Goal: Transaction & Acquisition: Book appointment/travel/reservation

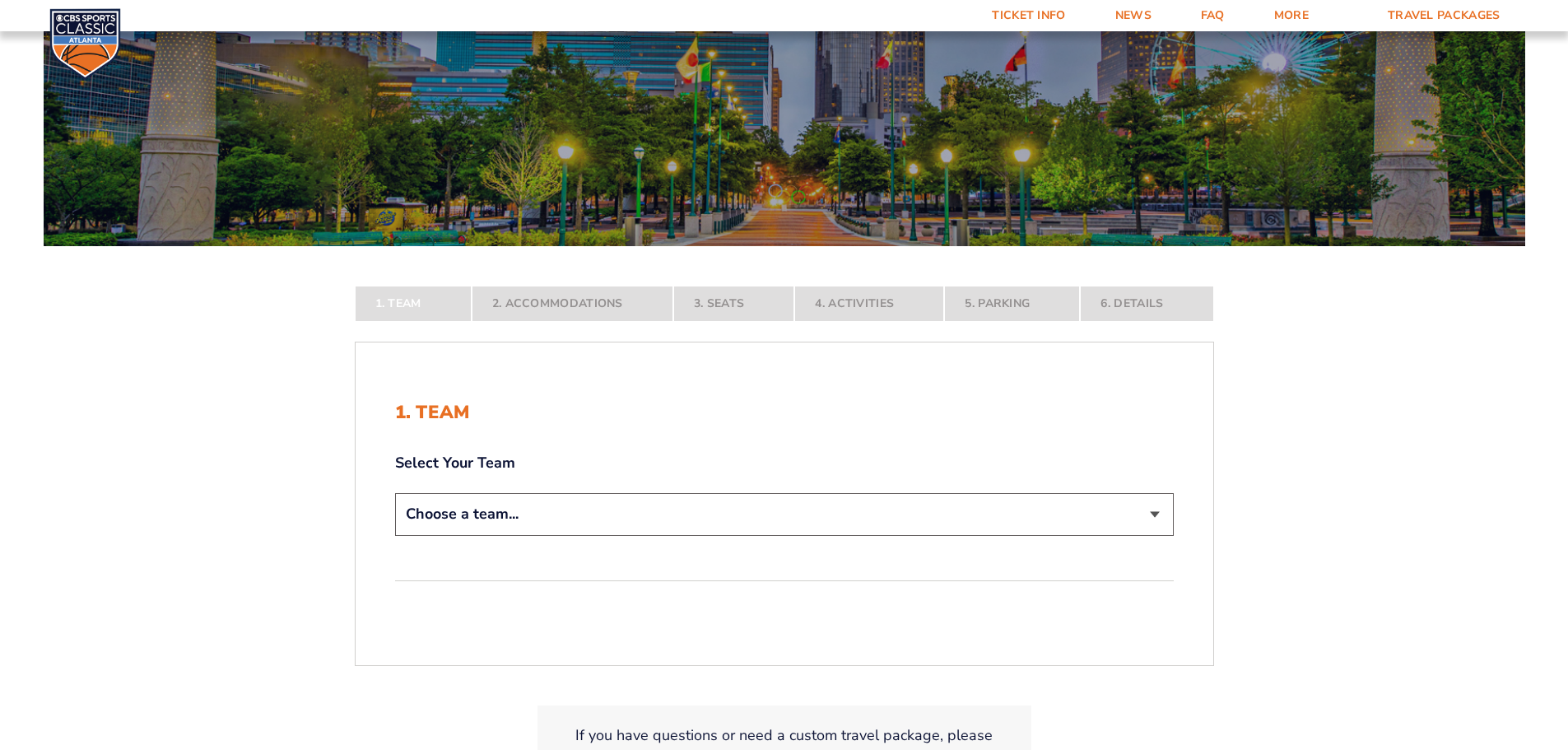
scroll to position [330, 0]
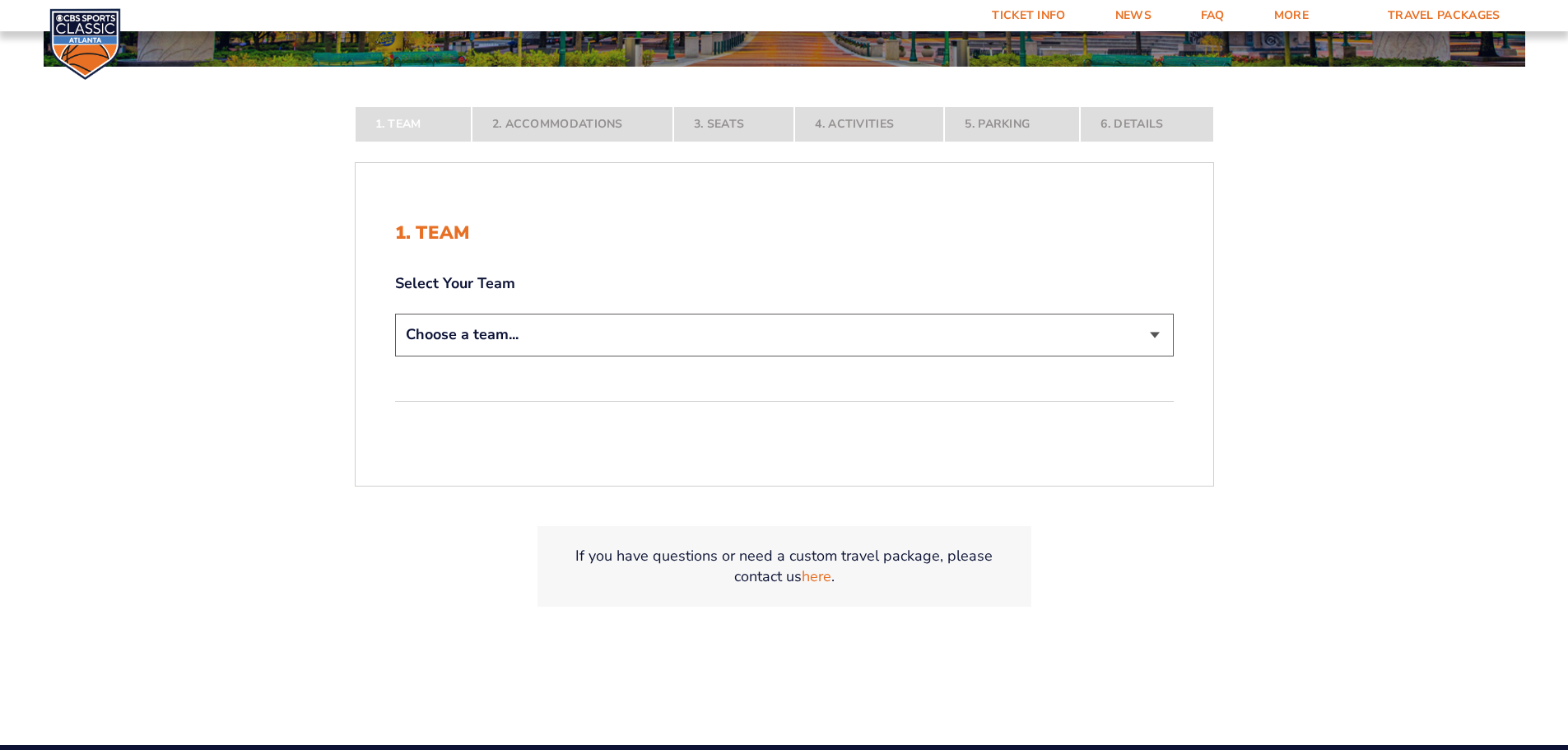
click at [540, 341] on select "Choose a team... [US_STATE] Wildcats [US_STATE] State Buckeyes [US_STATE] Tar H…" at bounding box center [784, 334] width 779 height 42
select select "20108"
click at [395, 356] on select "Choose a team... [US_STATE] Wildcats [US_STATE] State Buckeyes [US_STATE] Tar H…" at bounding box center [784, 334] width 779 height 42
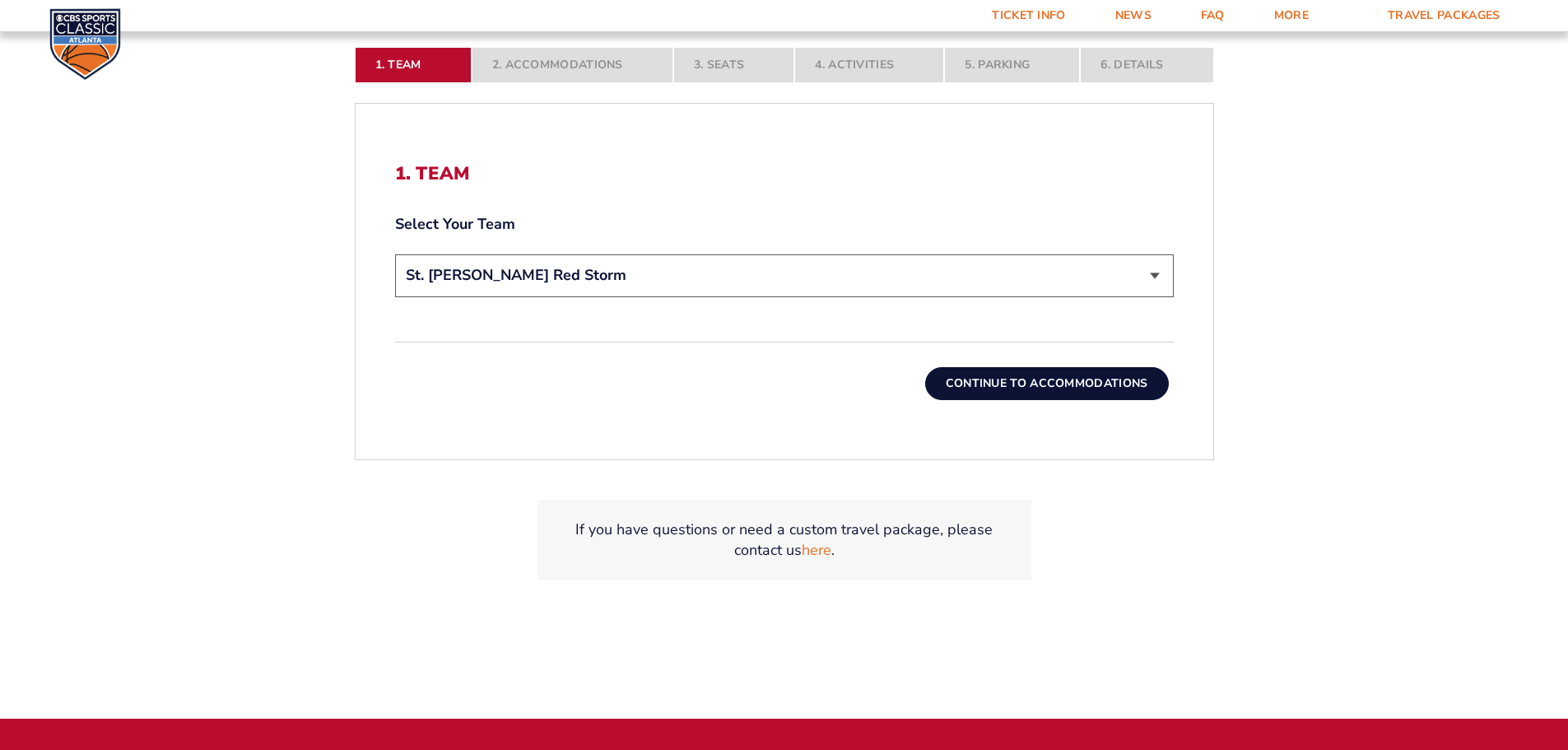
scroll to position [494, 0]
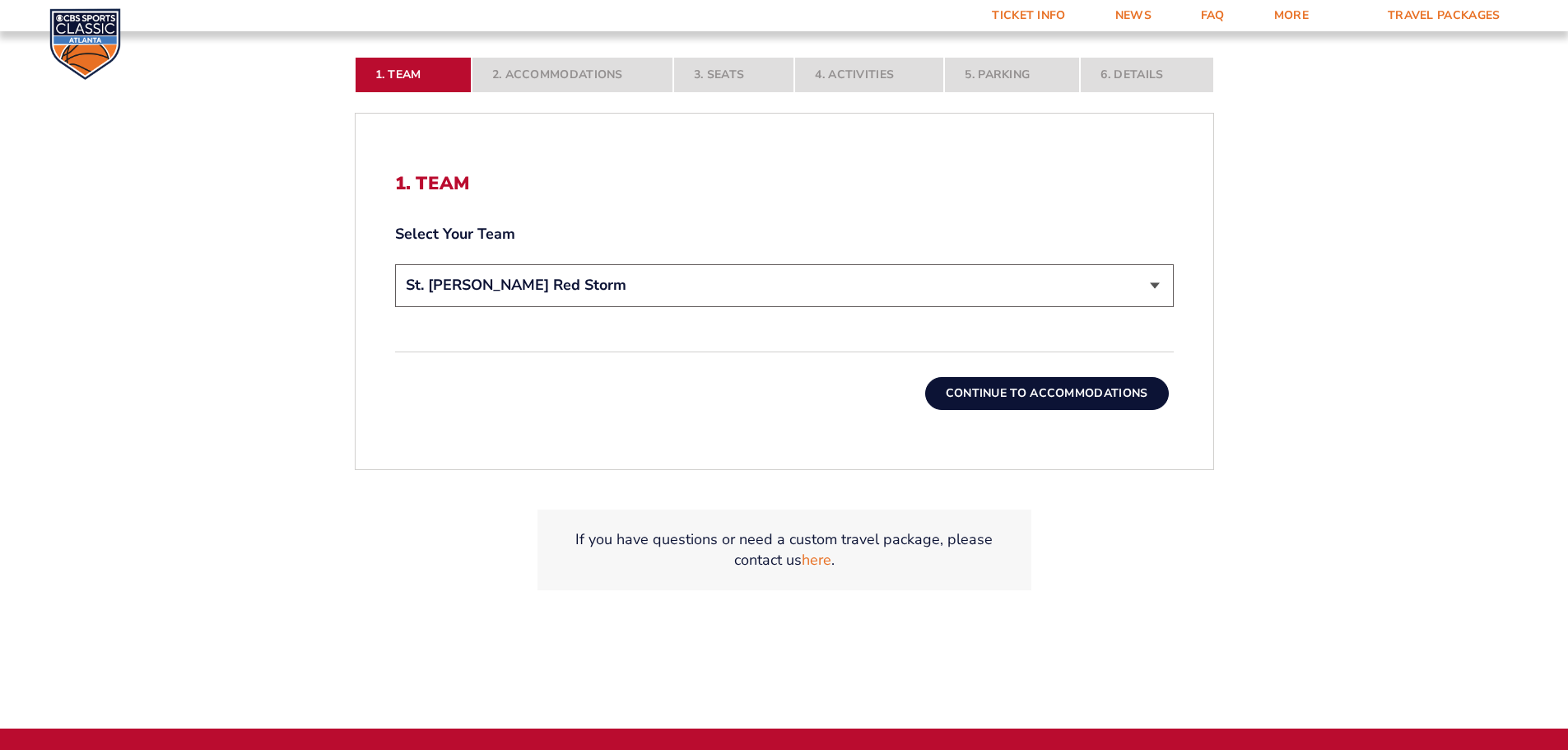
click at [1068, 402] on button "Continue To Accommodations" at bounding box center [1046, 393] width 243 height 33
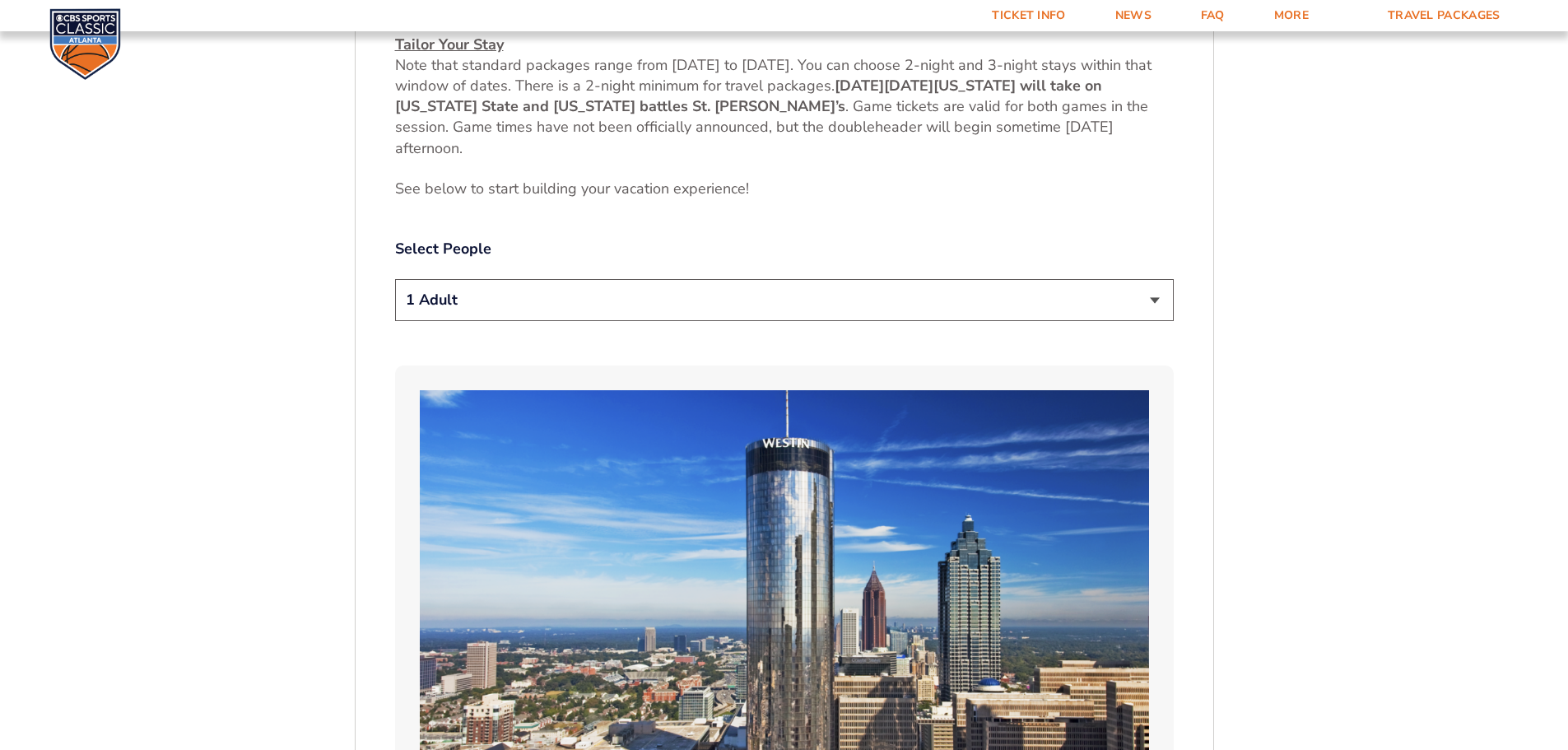
scroll to position [767, 0]
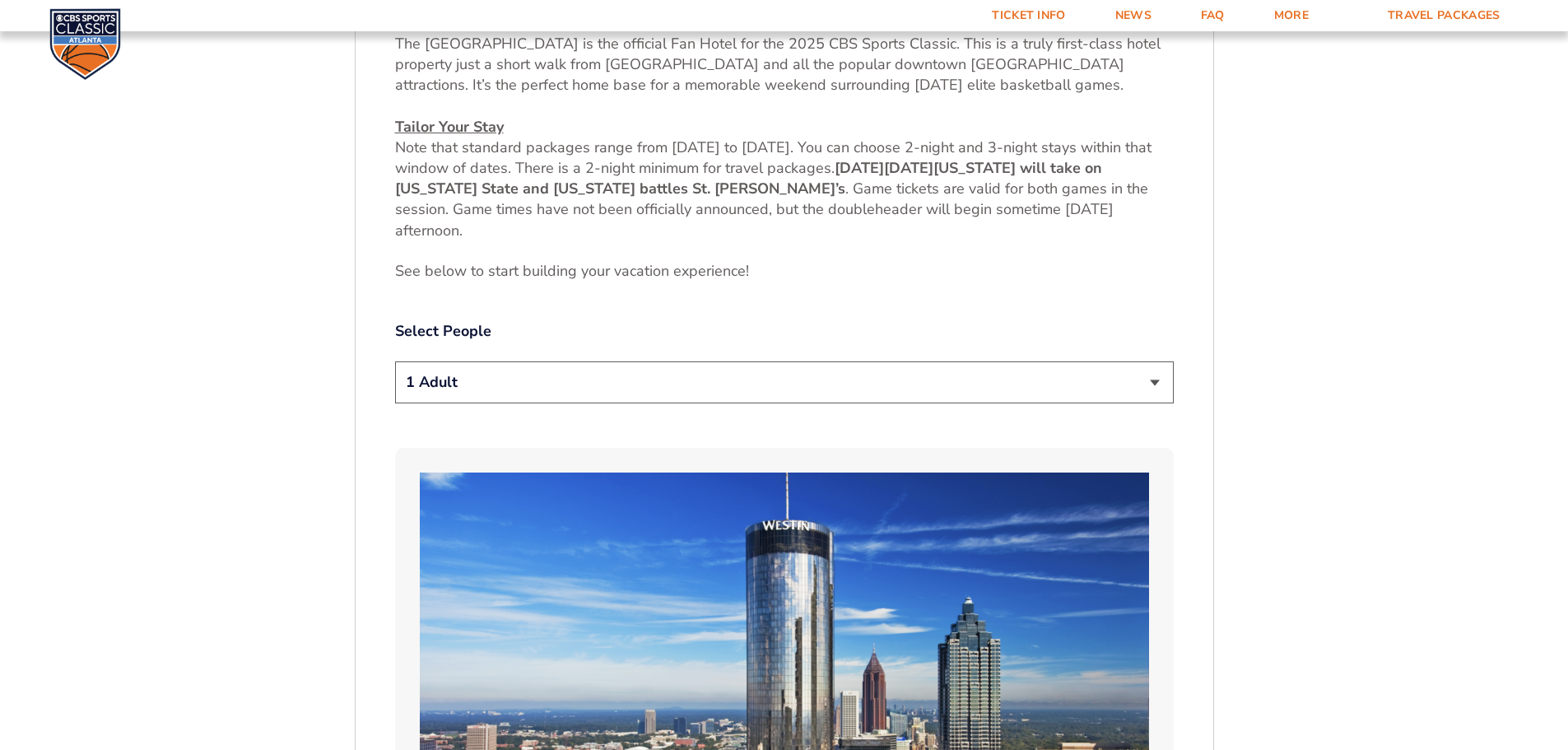
click at [824, 386] on select "1 Adult 2 Adults 3 Adults 4 Adults 2 Adults + 1 Child 2 Adults + 2 Children 2 A…" at bounding box center [784, 382] width 779 height 42
select select "2 Adults"
click at [395, 361] on select "1 Adult 2 Adults 3 Adults 4 Adults 2 Adults + 1 Child 2 Adults + 2 Children 2 A…" at bounding box center [784, 382] width 779 height 42
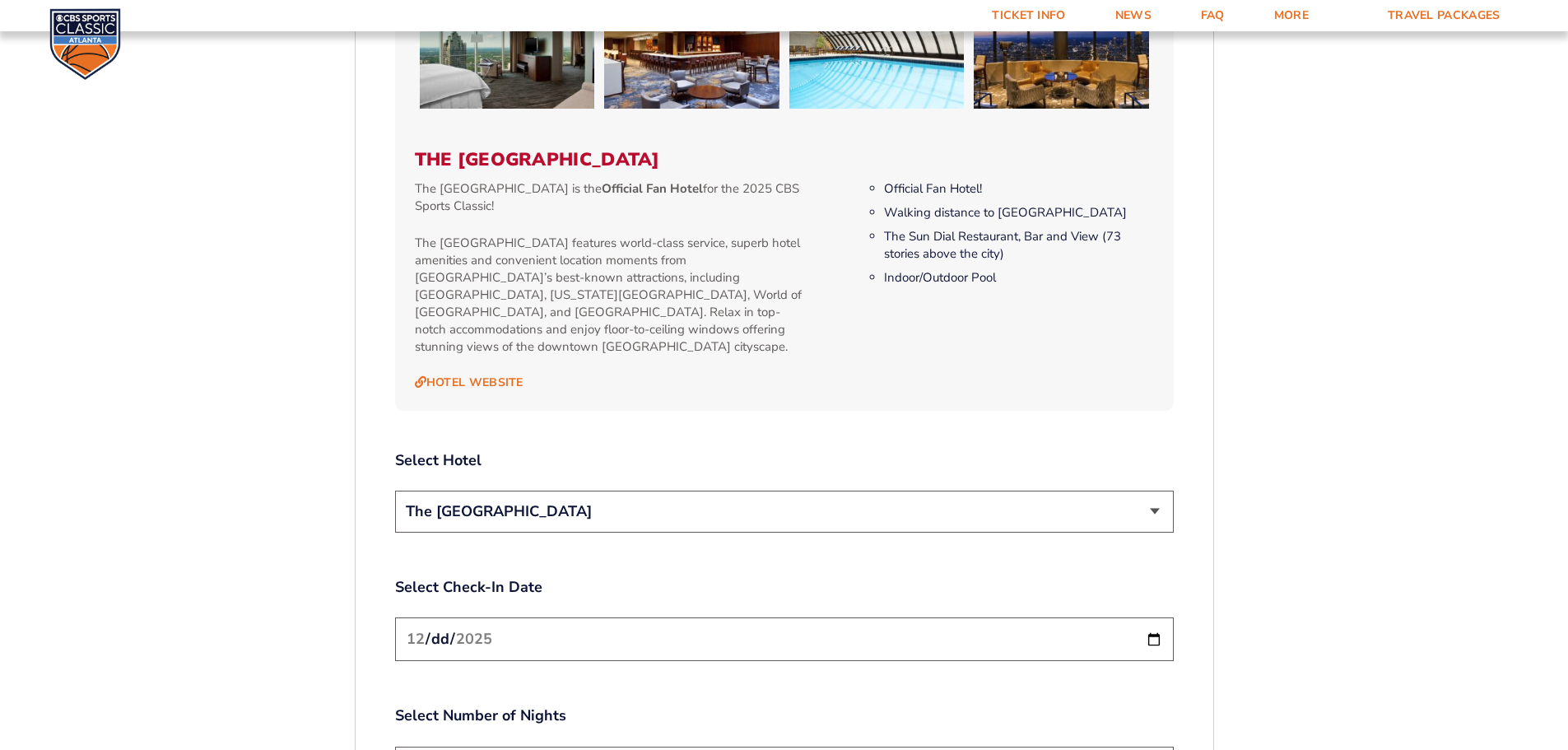
scroll to position [1837, 0]
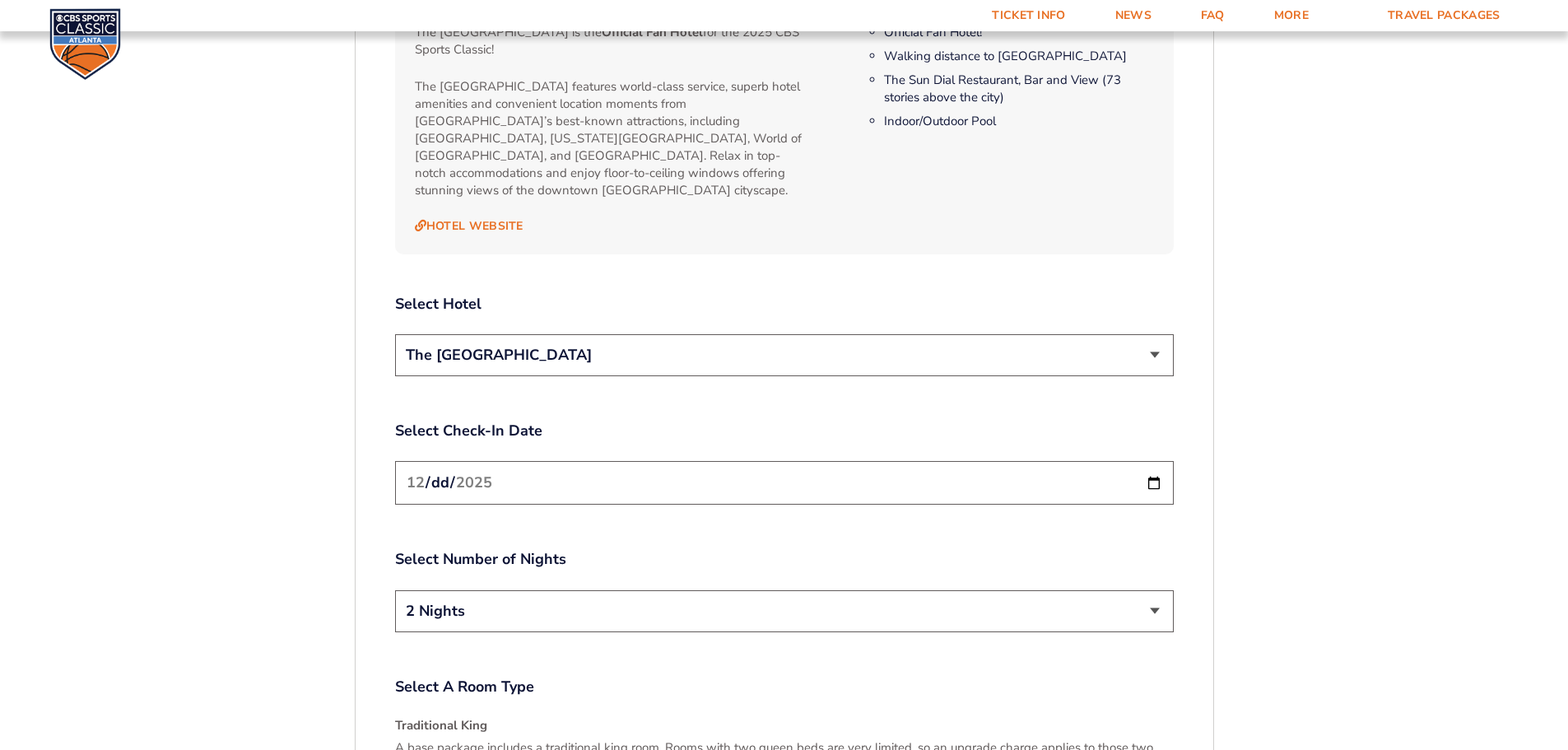
click at [1112, 470] on input "[DATE]" at bounding box center [784, 482] width 779 height 44
click at [1112, 492] on select "2 Nights 3 Nights" at bounding box center [784, 611] width 779 height 42
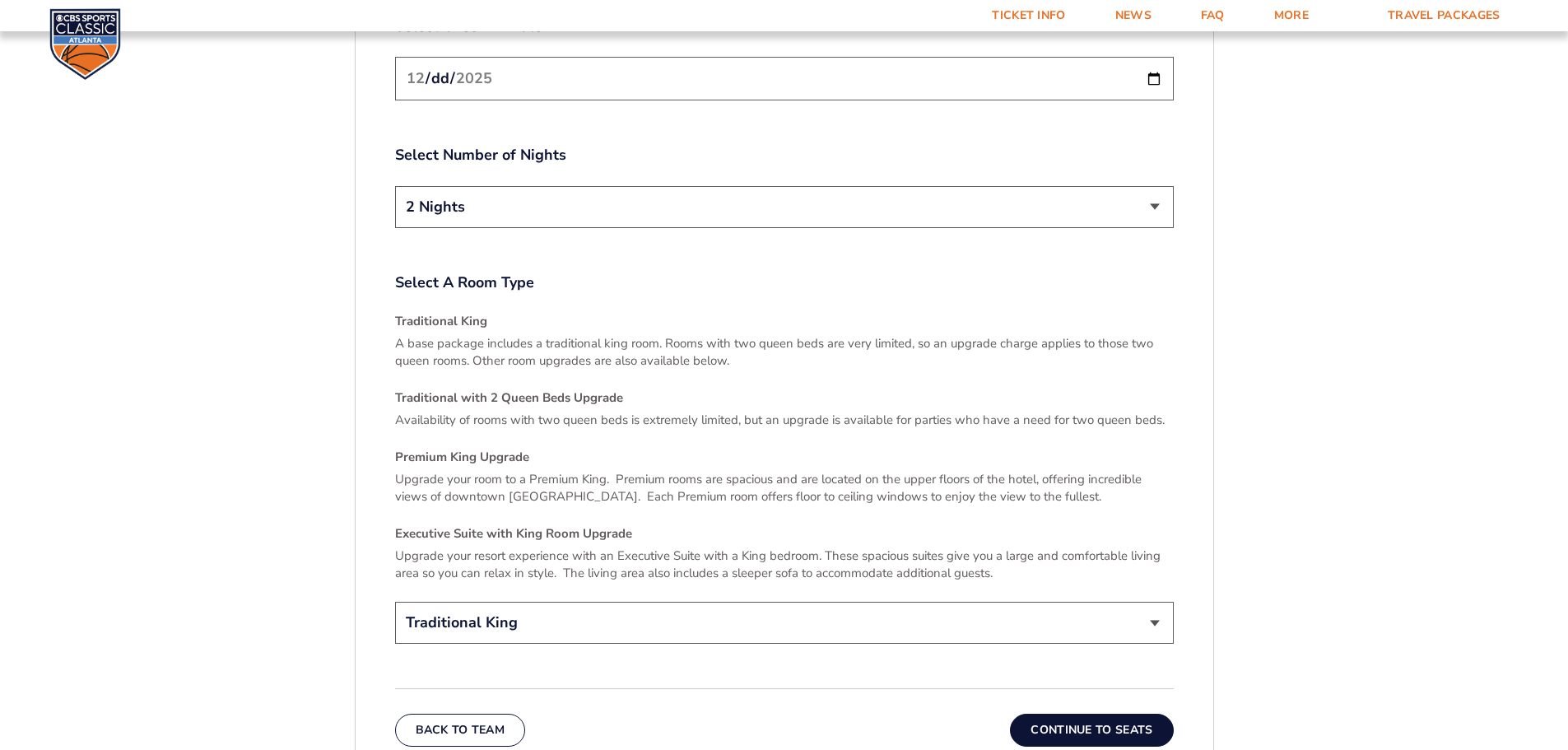
scroll to position [2331, 0]
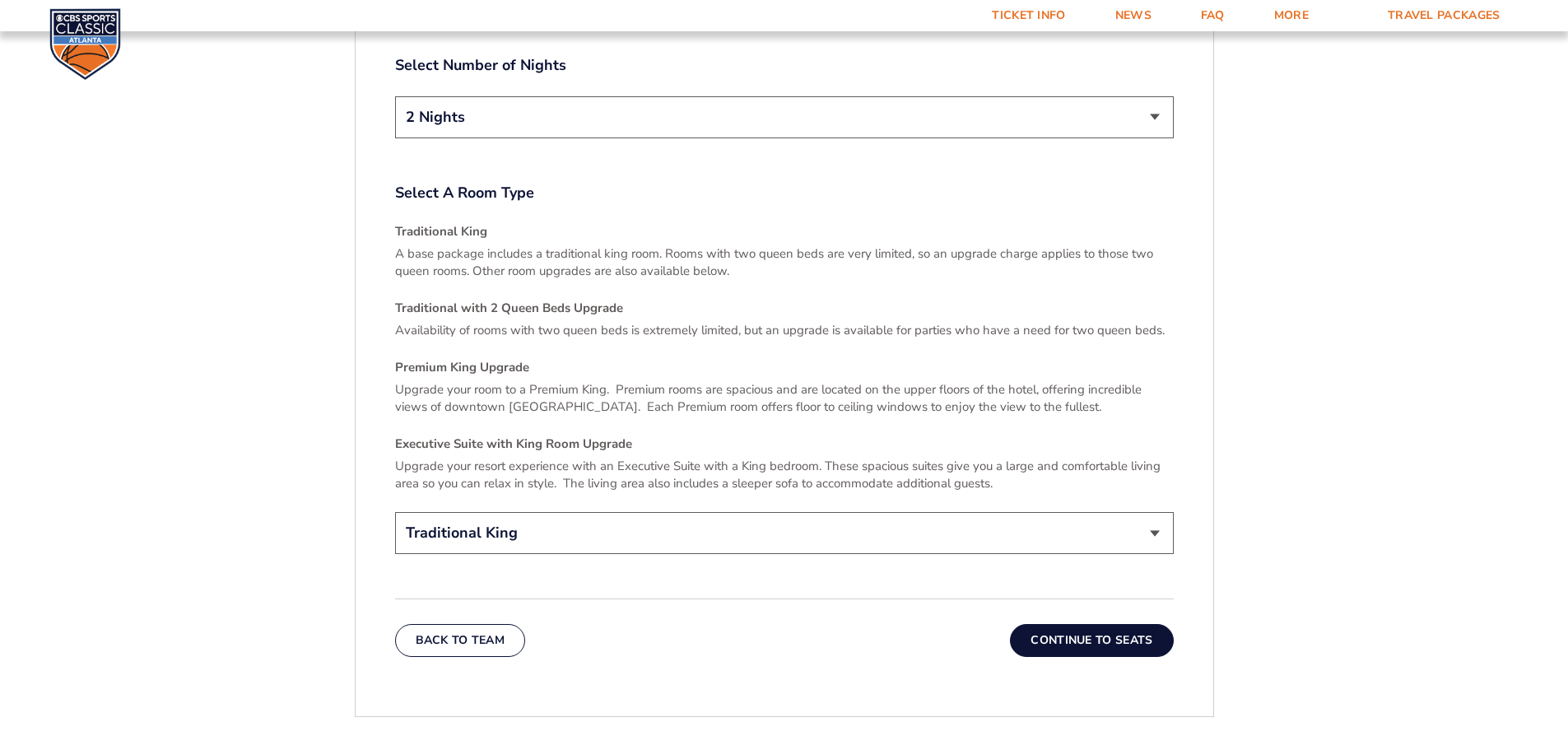
click at [1001, 492] on select "Traditional King Traditional with 2 Queen Beds Upgrade (+$45 per night) Premium…" at bounding box center [784, 533] width 779 height 42
click at [1058, 492] on button "Continue To Seats" at bounding box center [1092, 640] width 163 height 33
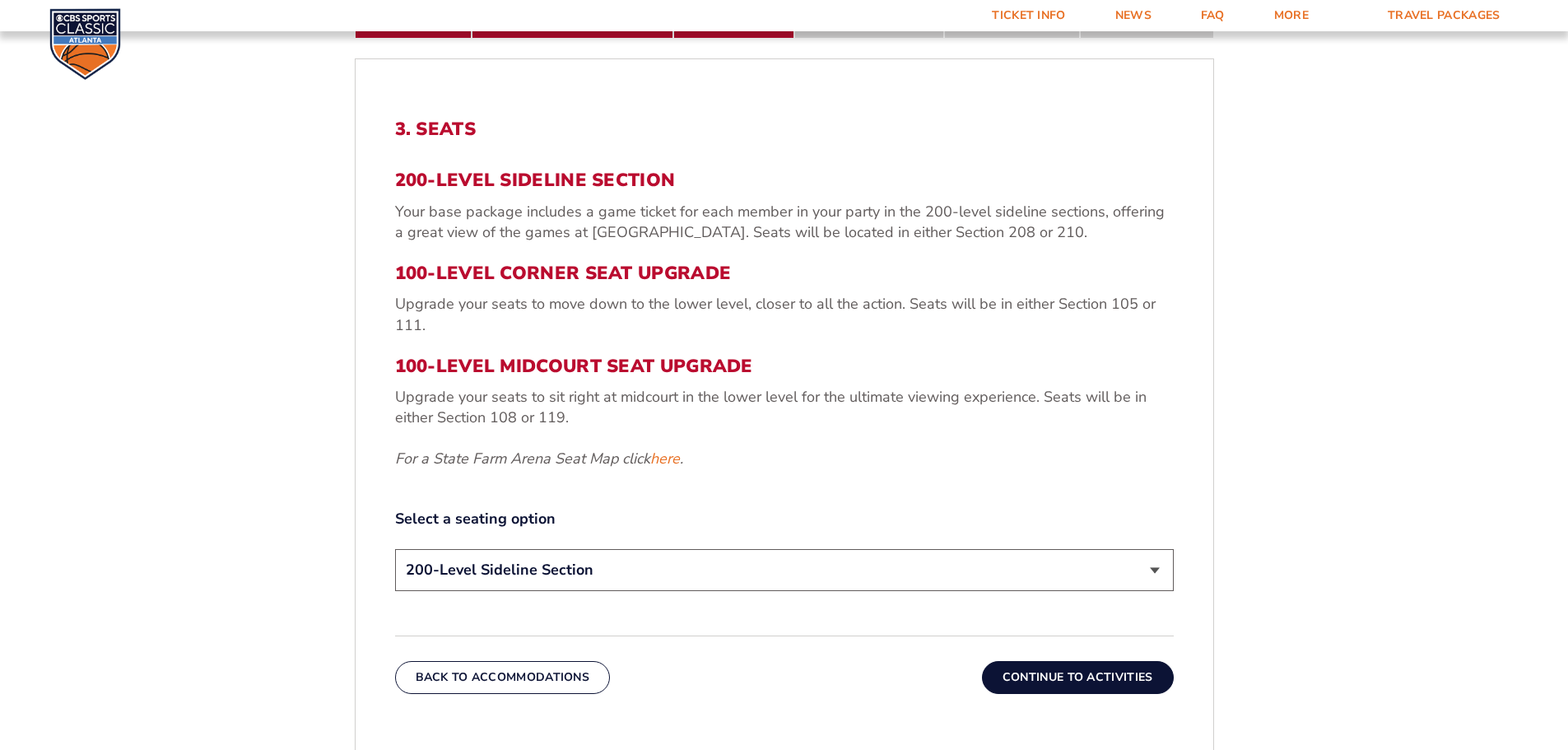
scroll to position [519, 0]
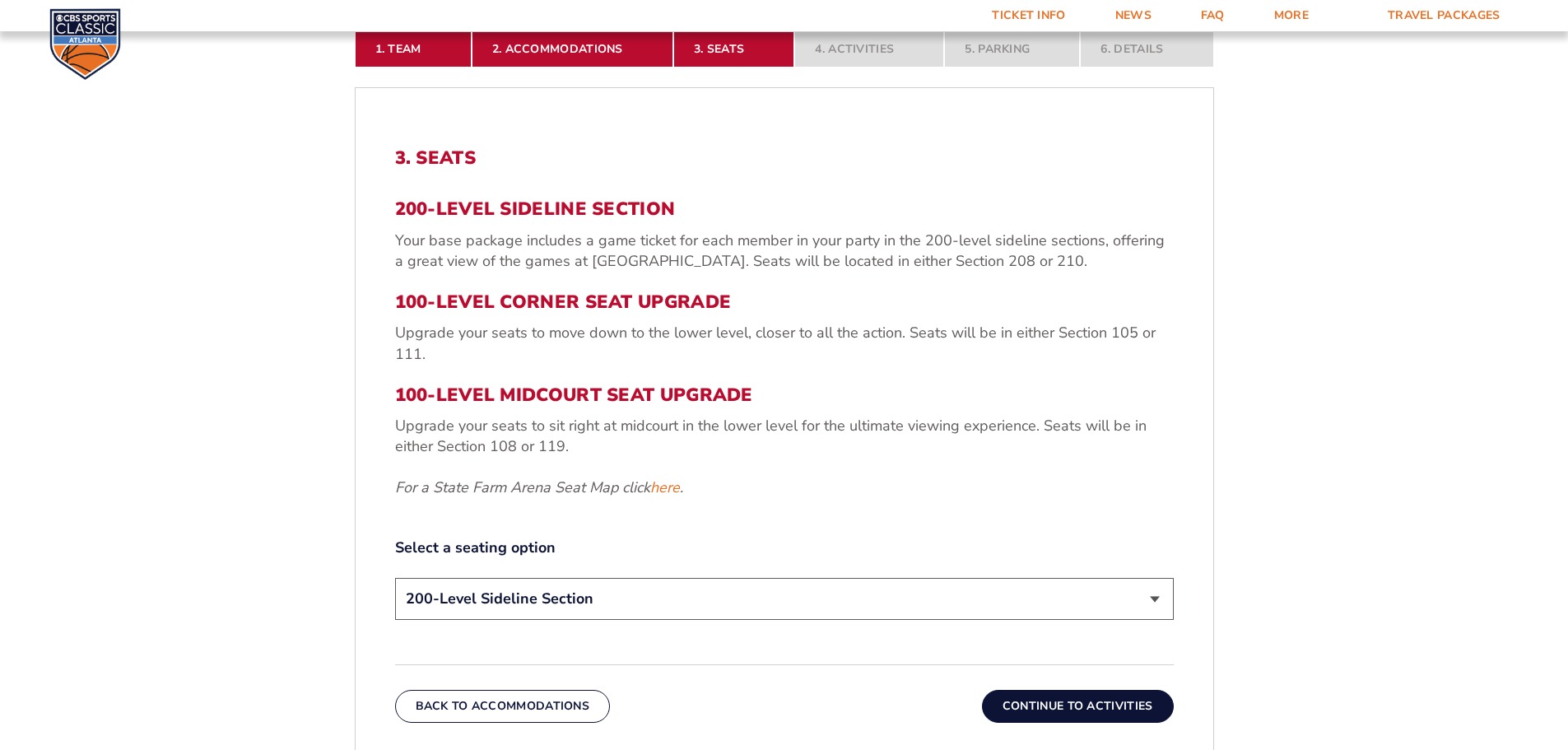
click at [650, 492] on select "200-Level Sideline Section 100-Level Corner Seat Upgrade (+$120 per person) 100…" at bounding box center [784, 599] width 779 height 42
click at [885, 371] on div "200-Level Sideline Section Your base package includes a game ticket for each me…" at bounding box center [784, 348] width 779 height 299
click at [845, 492] on select "200-Level Sideline Section 100-Level Corner Seat Upgrade (+$120 per person) 100…" at bounding box center [784, 599] width 779 height 42
drag, startPoint x: 845, startPoint y: 607, endPoint x: 849, endPoint y: 549, distance: 58.1
click at [845, 492] on select "200-Level Sideline Section 100-Level Corner Seat Upgrade (+$120 per person) 100…" at bounding box center [784, 599] width 779 height 42
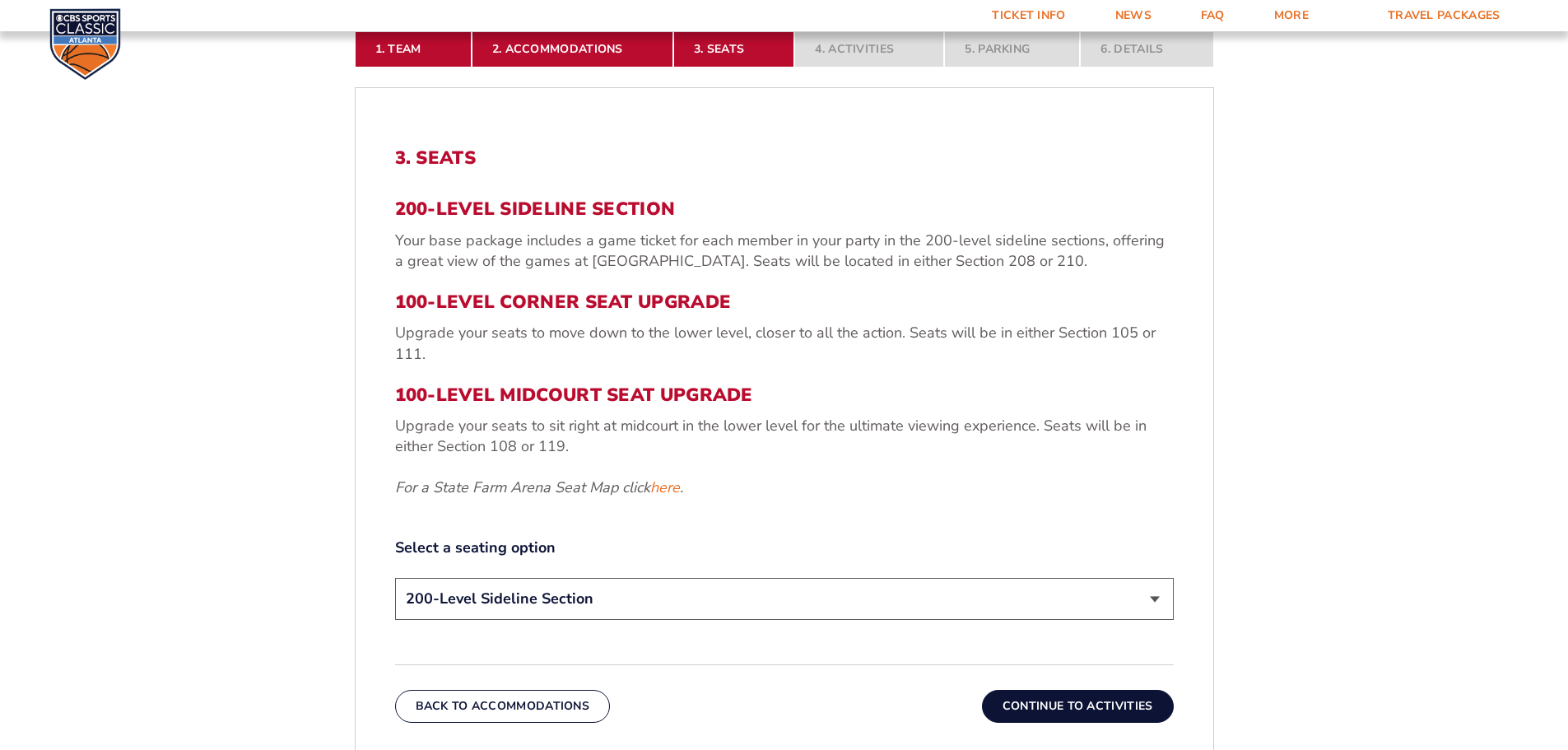
click at [876, 492] on select "200-Level Sideline Section 100-Level Corner Seat Upgrade (+$120 per person) 100…" at bounding box center [784, 599] width 779 height 42
click at [395, 492] on select "200-Level Sideline Section 100-Level Corner Seat Upgrade (+$120 per person) 100…" at bounding box center [784, 599] width 779 height 42
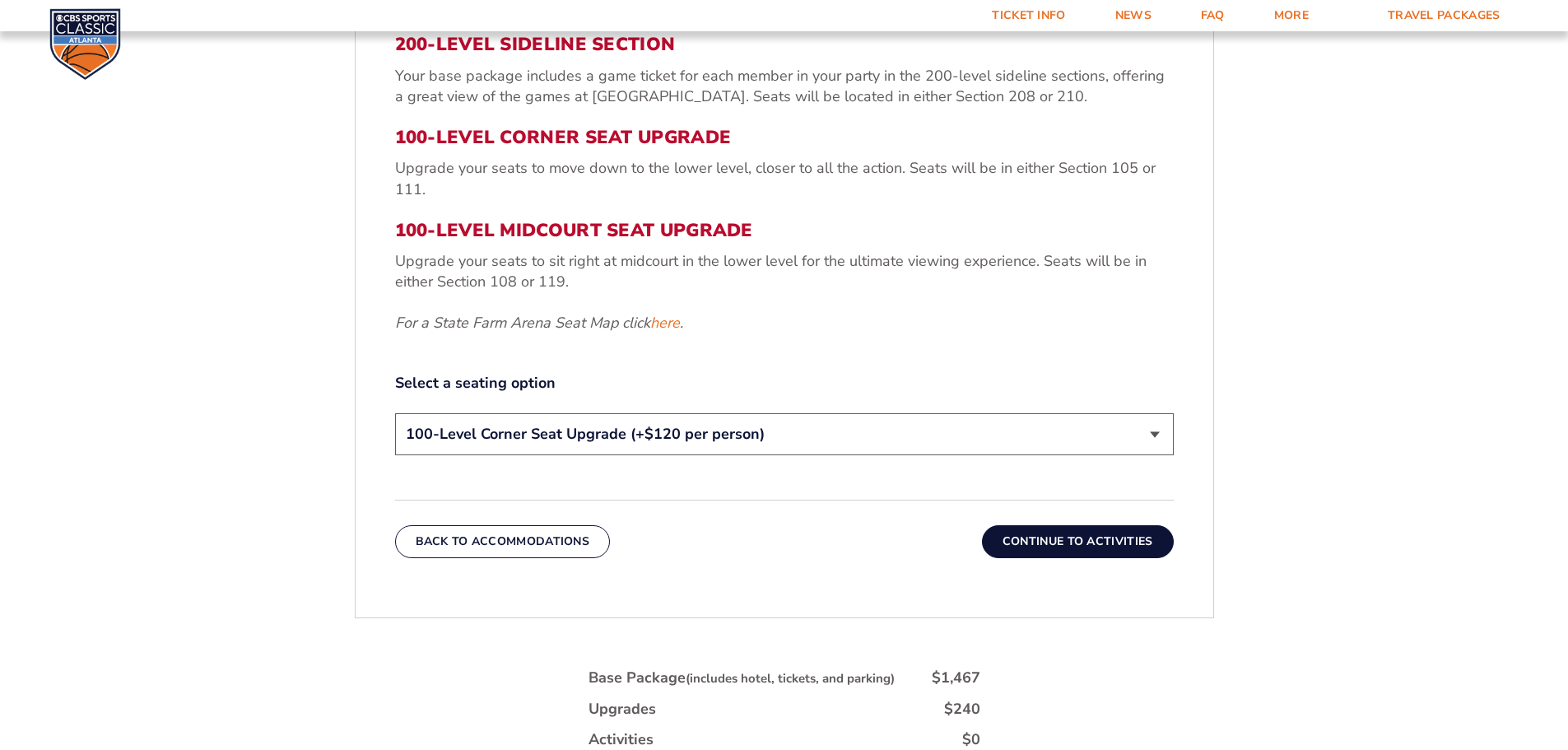
drag, startPoint x: 1094, startPoint y: 533, endPoint x: 1448, endPoint y: 560, distance: 355.0
click at [1112, 492] on form "[US_STATE] [US_STATE] Travel Package [US_STATE][GEOGRAPHIC_DATA] [US_STATE] Sta…" at bounding box center [784, 163] width 1568 height 1695
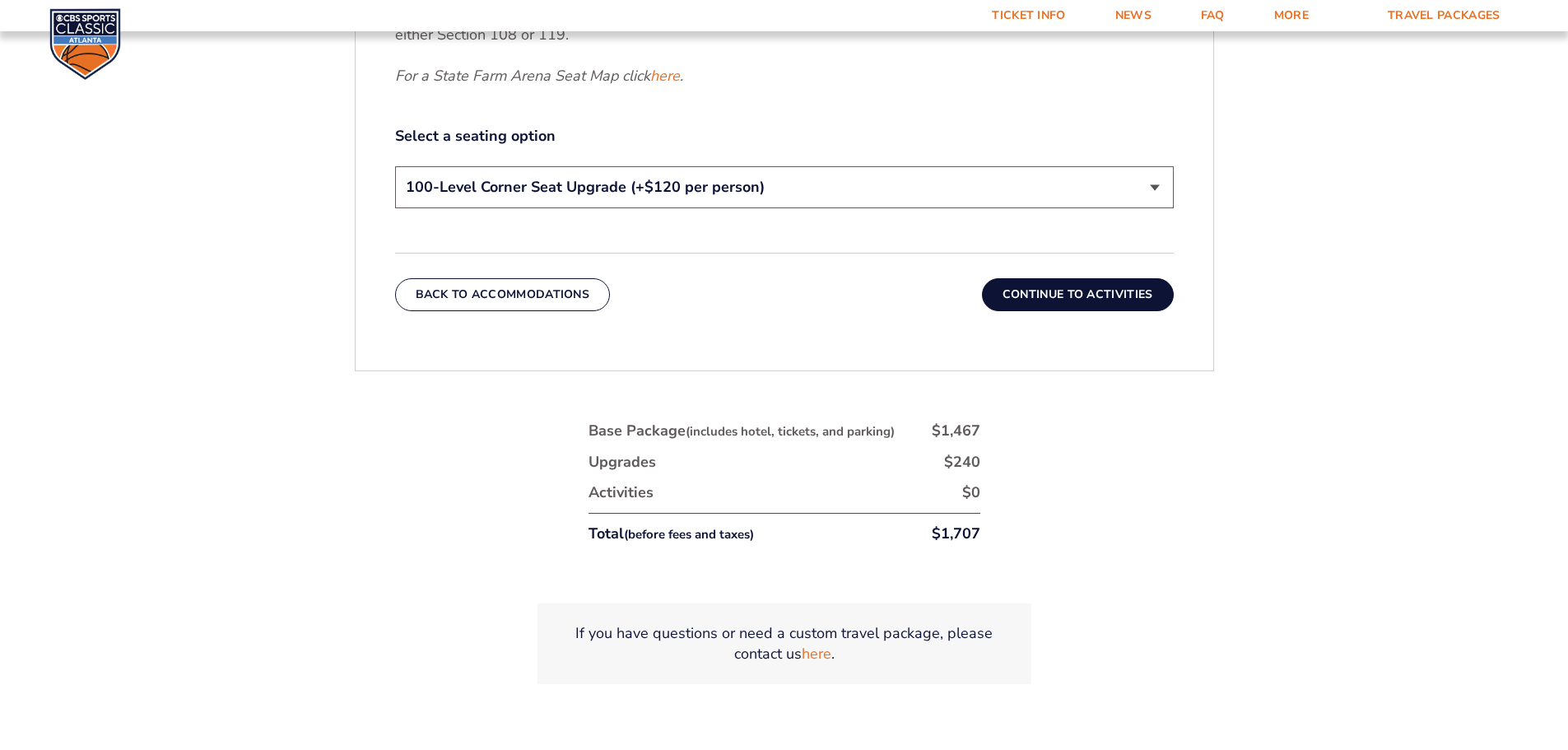
scroll to position [849, 0]
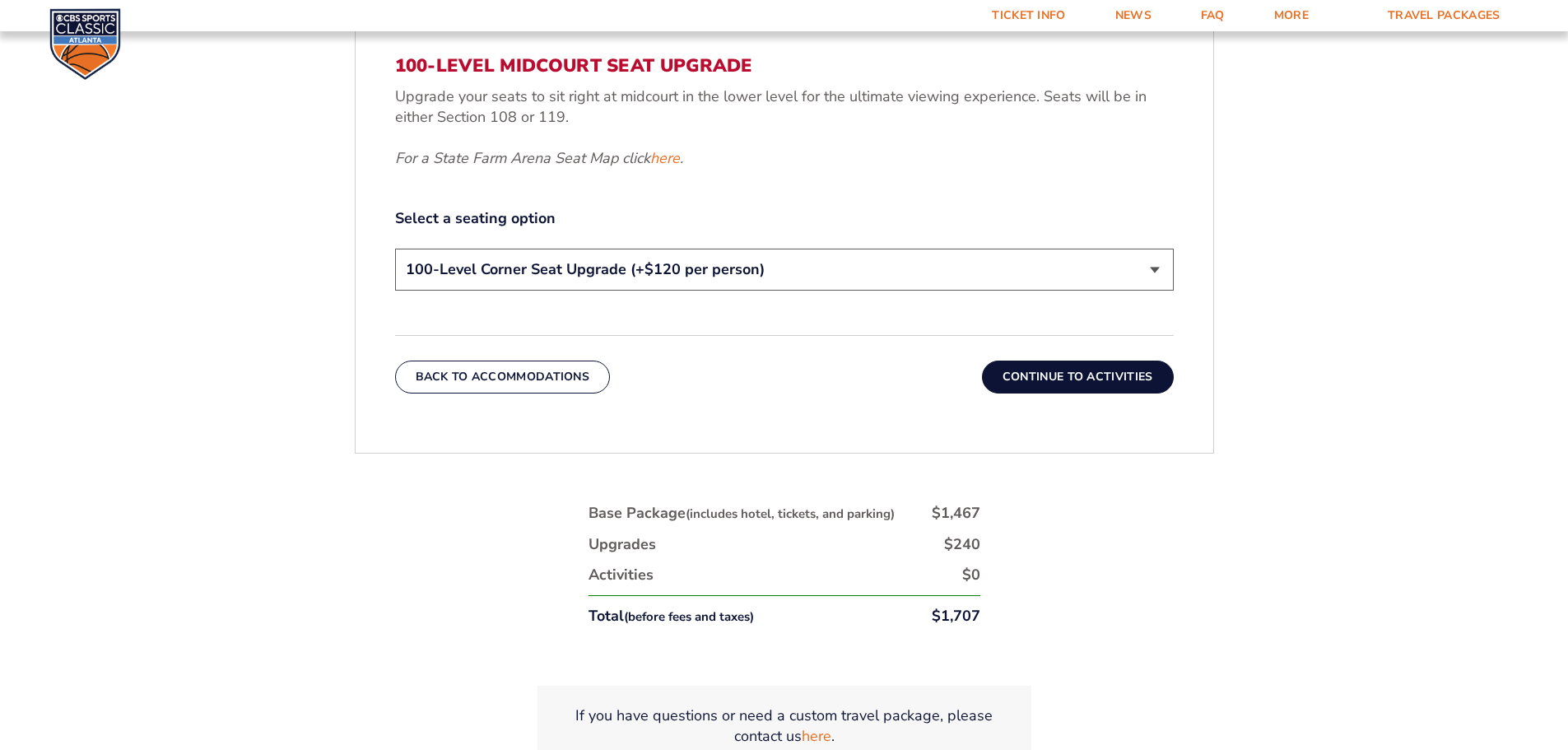
click at [693, 253] on select "200-Level Sideline Section 100-Level Corner Seat Upgrade (+$120 per person) 100…" at bounding box center [784, 269] width 779 height 42
click at [395, 249] on select "200-Level Sideline Section 100-Level Corner Seat Upgrade (+$120 per person) 100…" at bounding box center [784, 269] width 779 height 42
click at [732, 254] on select "200-Level Sideline Section 100-Level Corner Seat Upgrade (+$120 per person) 100…" at bounding box center [784, 269] width 779 height 42
click at [395, 249] on select "200-Level Sideline Section 100-Level Corner Seat Upgrade (+$120 per person) 100…" at bounding box center [784, 269] width 779 height 42
drag, startPoint x: 752, startPoint y: 263, endPoint x: 744, endPoint y: 278, distance: 17.0
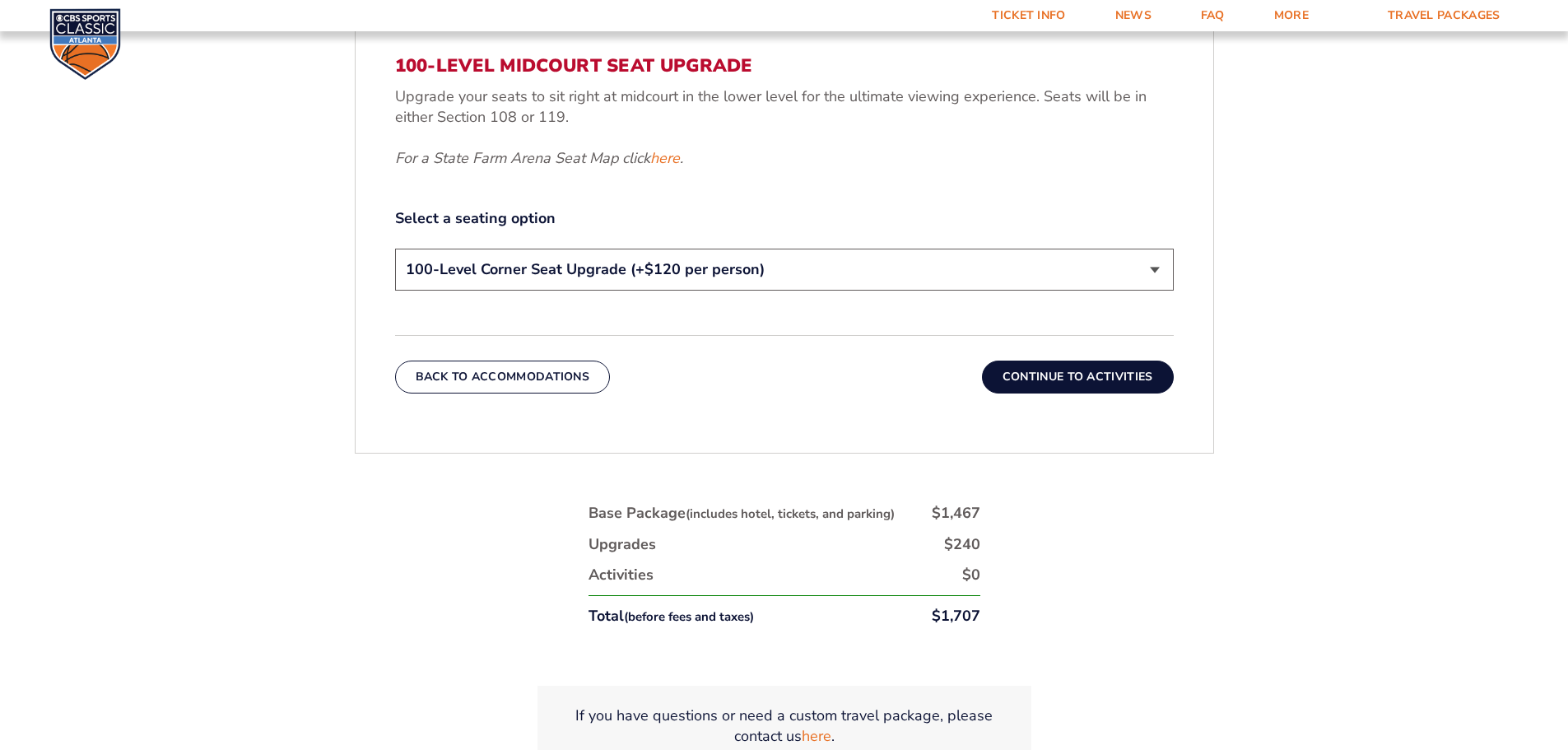
click at [752, 263] on select "200-Level Sideline Section 100-Level Corner Seat Upgrade (+$120 per person) 100…" at bounding box center [784, 269] width 779 height 42
click at [395, 249] on select "200-Level Sideline Section 100-Level Corner Seat Upgrade (+$120 per person) 100…" at bounding box center [784, 269] width 779 height 42
click at [741, 269] on select "200-Level Sideline Section 100-Level Corner Seat Upgrade (+$120 per person) 100…" at bounding box center [784, 269] width 779 height 42
select select "100-Level Corner Seat Upgrade"
click at [395, 249] on select "200-Level Sideline Section 100-Level Corner Seat Upgrade (+$120 per person) 100…" at bounding box center [784, 269] width 779 height 42
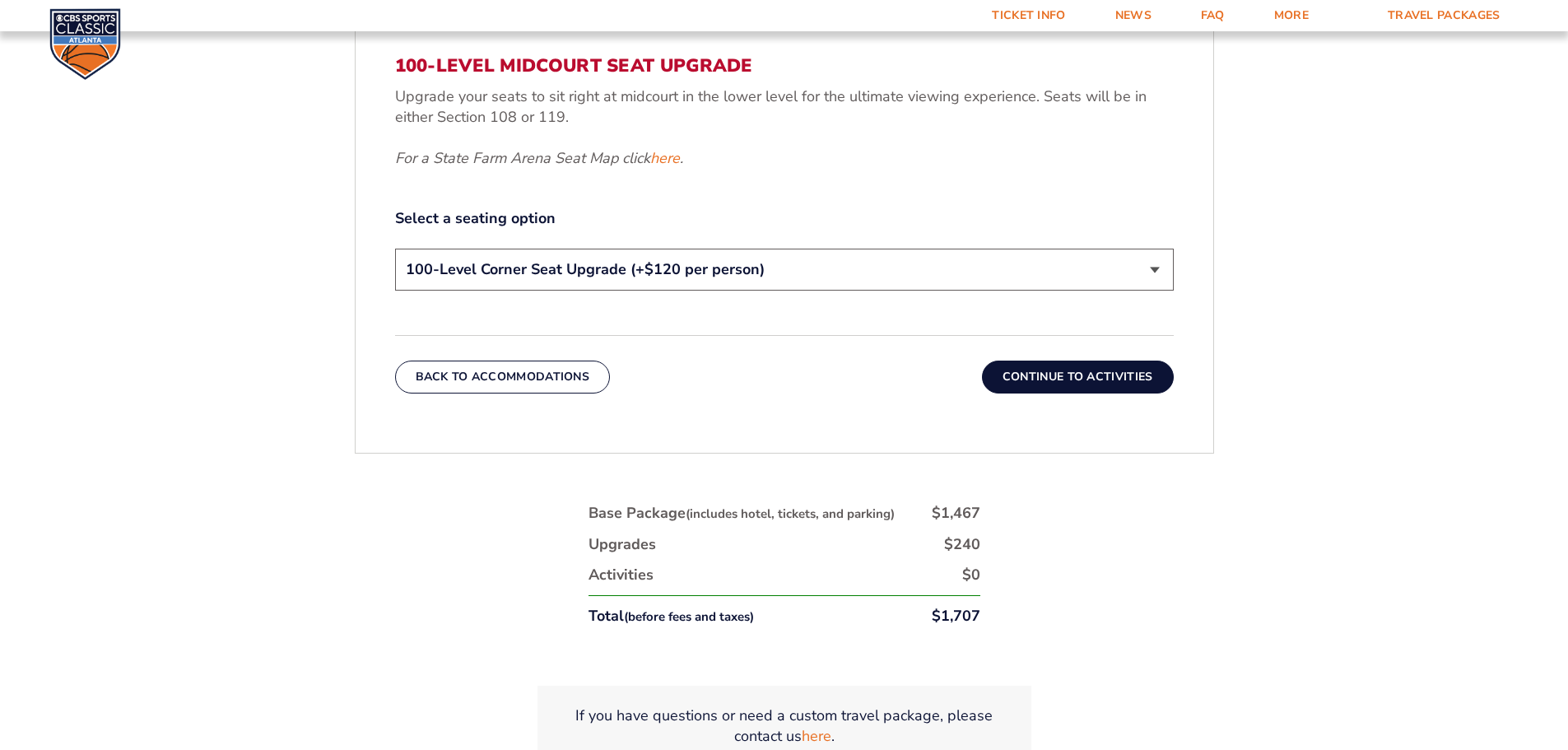
click at [1034, 392] on button "Continue To Activities" at bounding box center [1079, 377] width 192 height 33
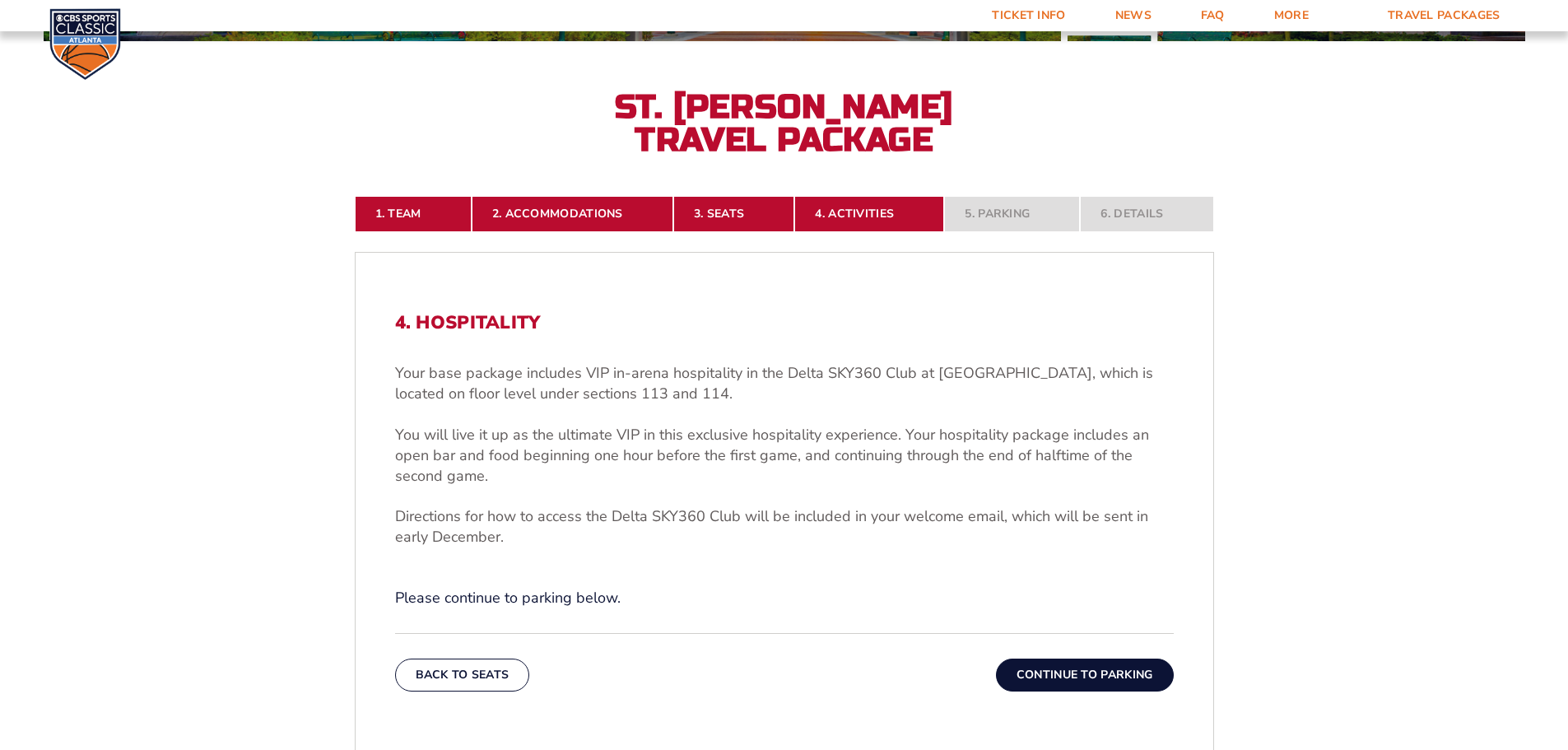
scroll to position [437, 0]
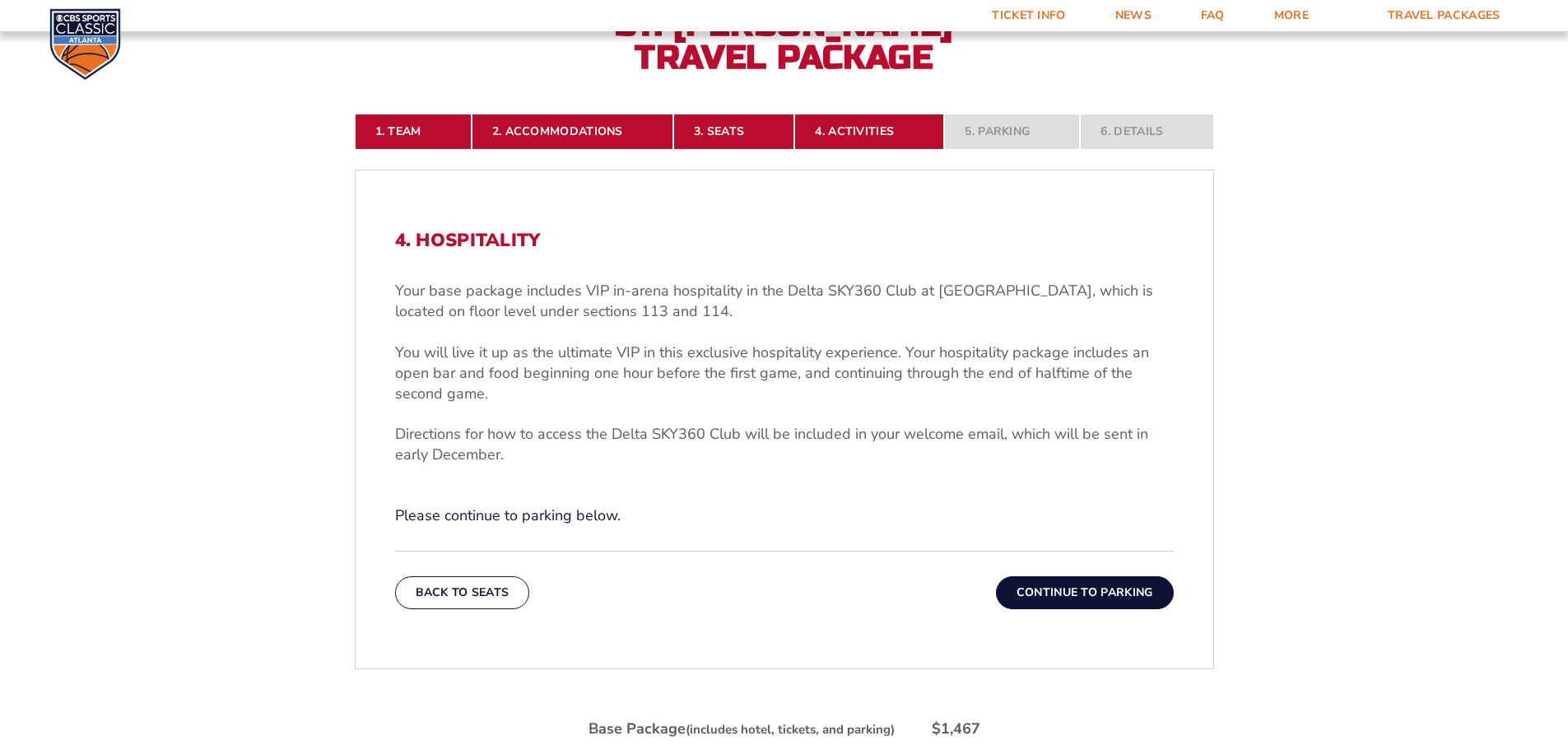
click at [541, 492] on p "Please continue to parking below." at bounding box center [784, 516] width 779 height 21
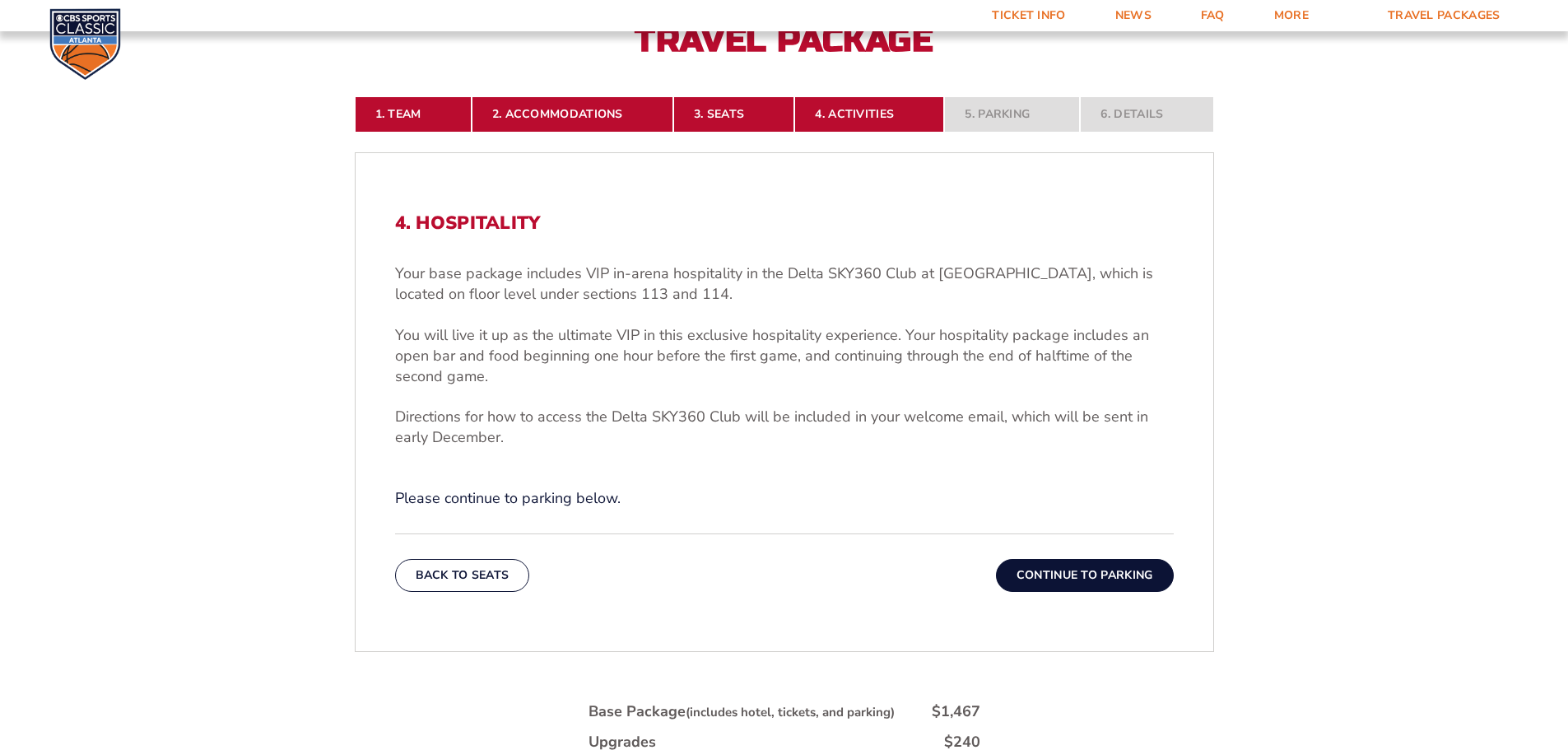
scroll to position [355, 0]
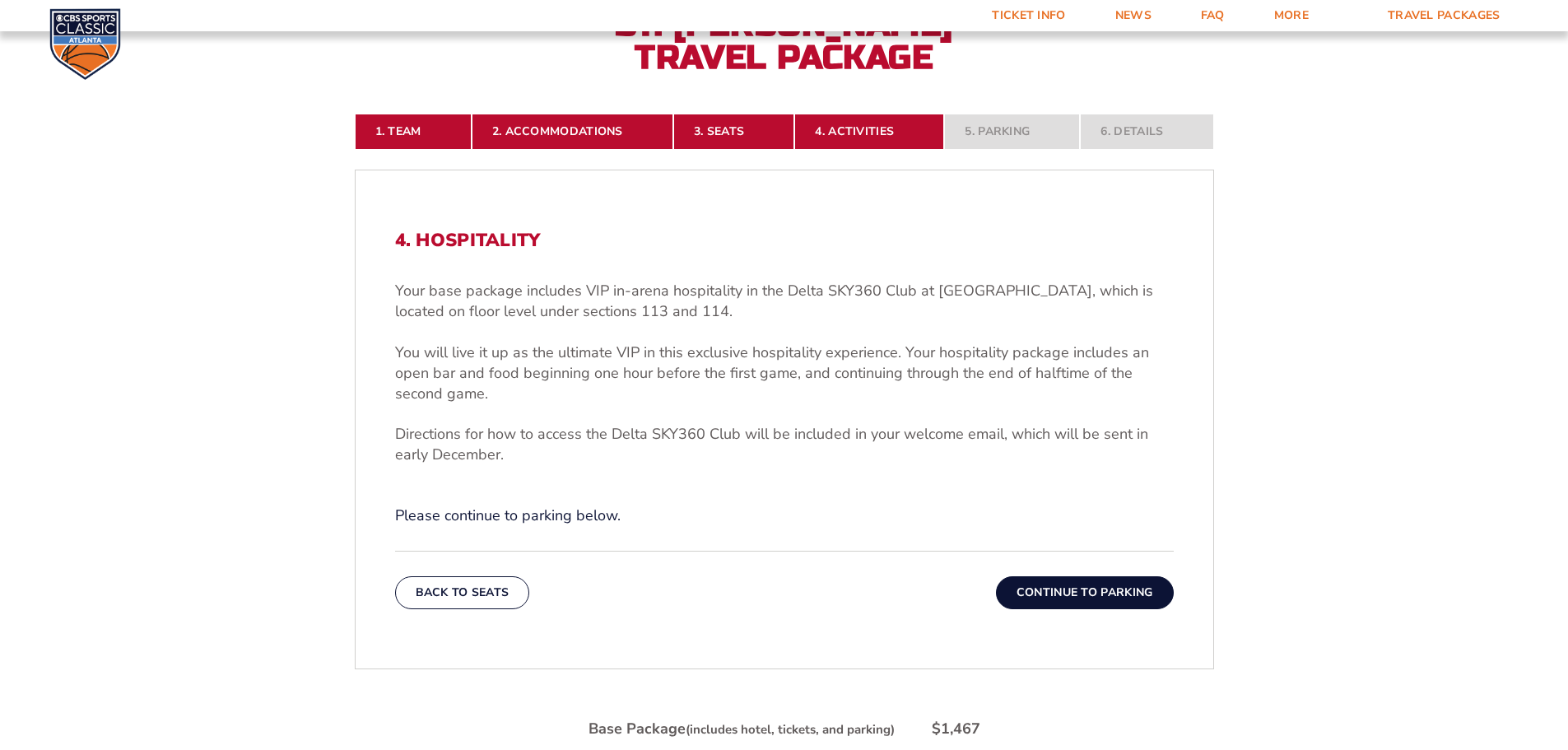
click at [1034, 492] on button "Continue To Parking" at bounding box center [1085, 593] width 178 height 33
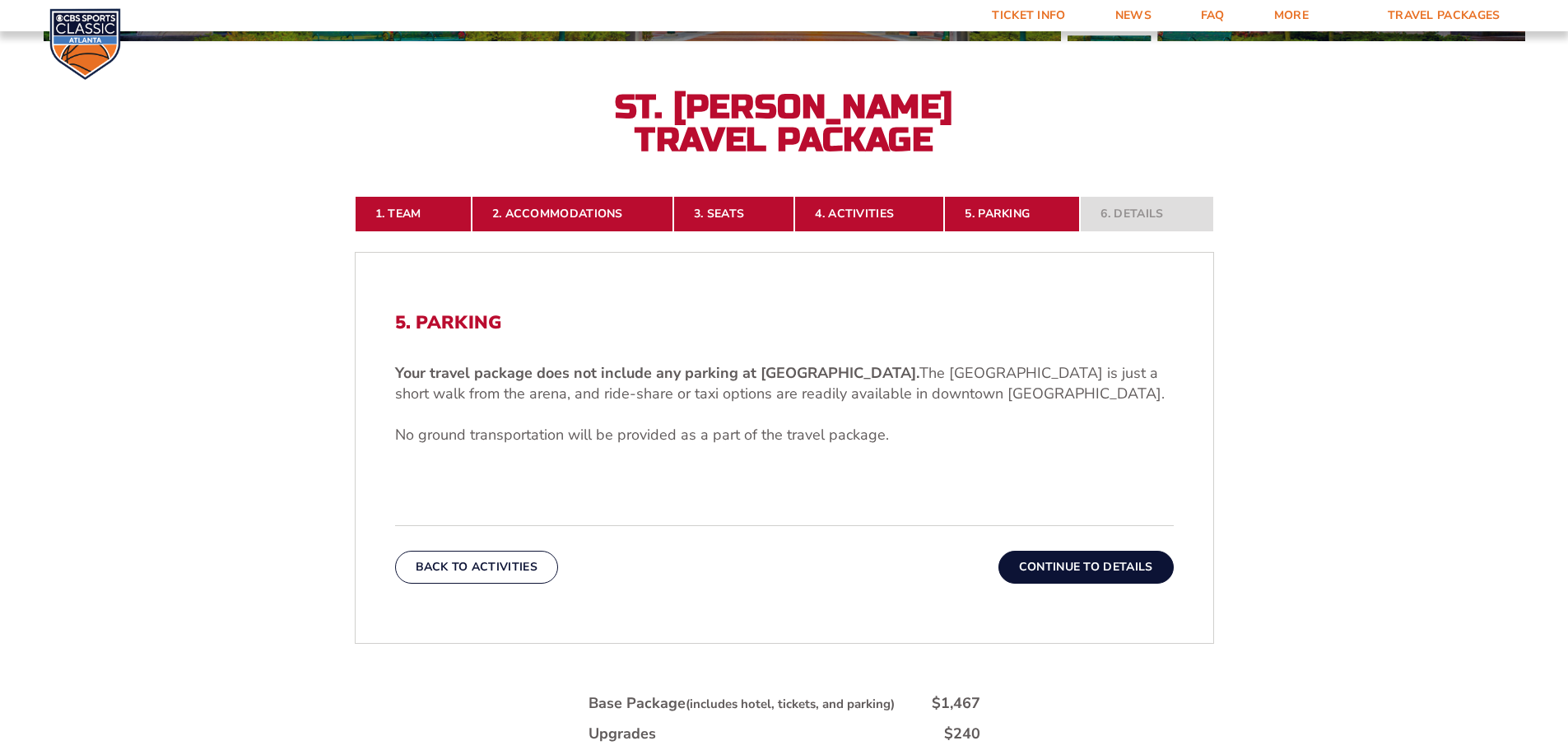
click at [1031, 492] on button "Continue To Details" at bounding box center [1086, 567] width 175 height 33
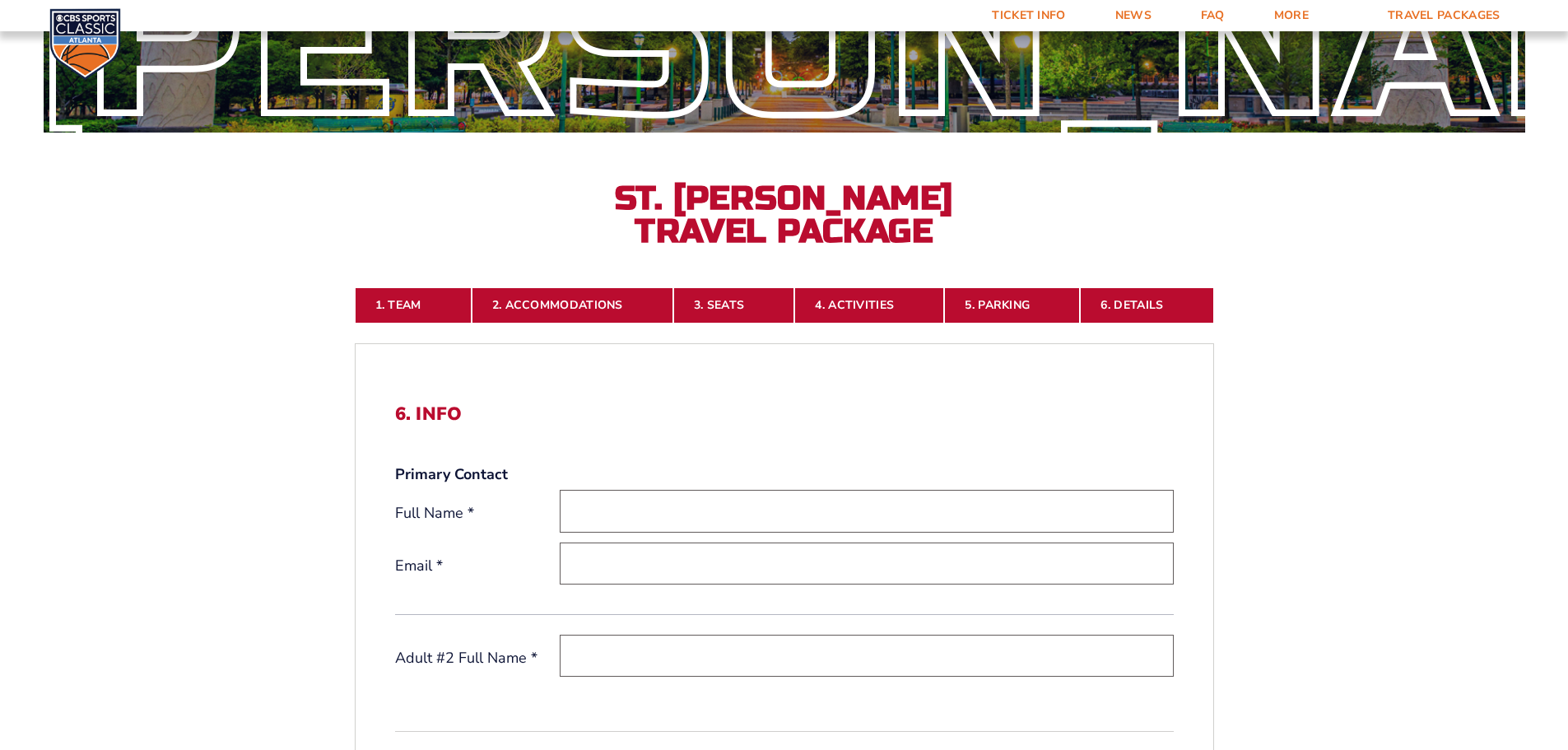
scroll to position [411, 0]
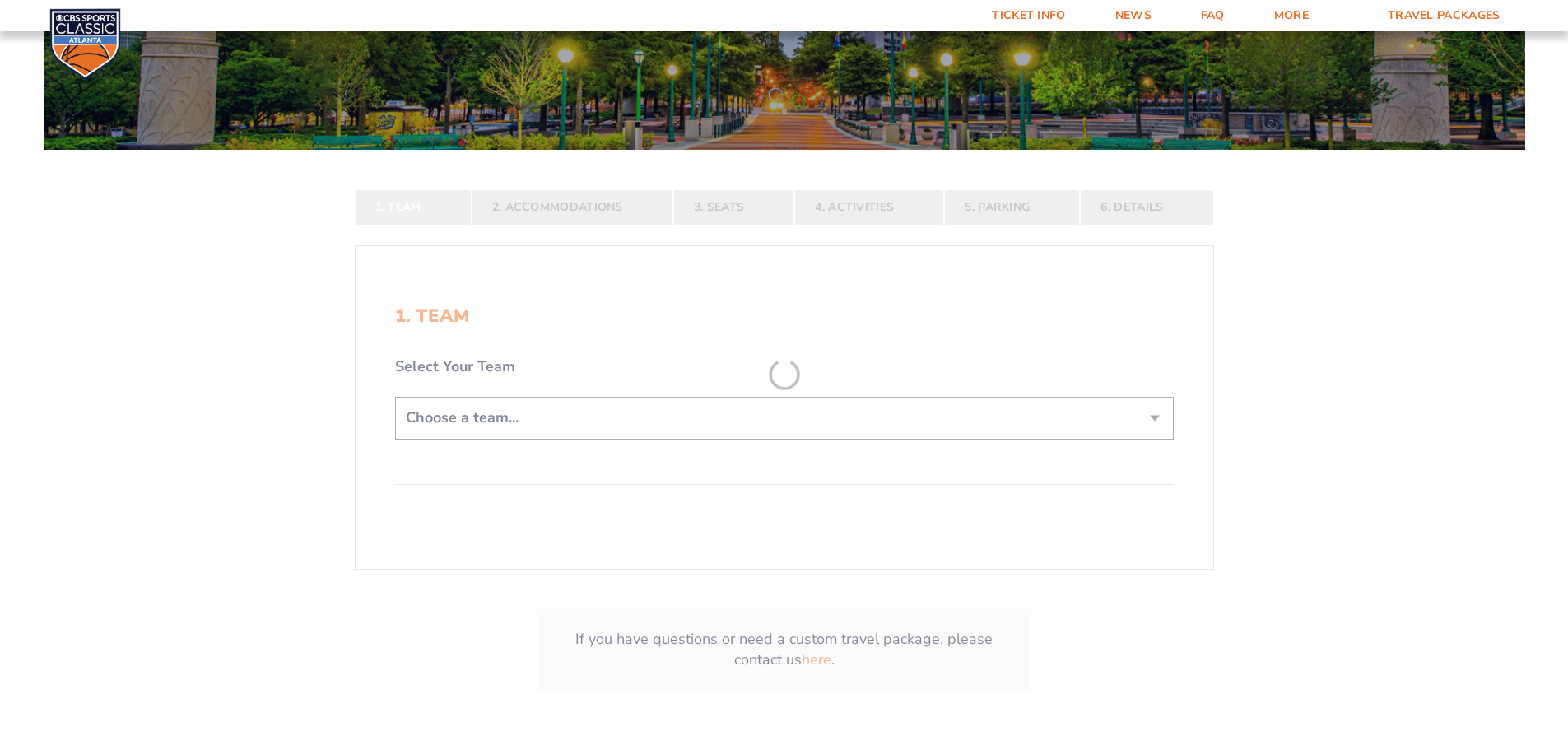
scroll to position [247, 0]
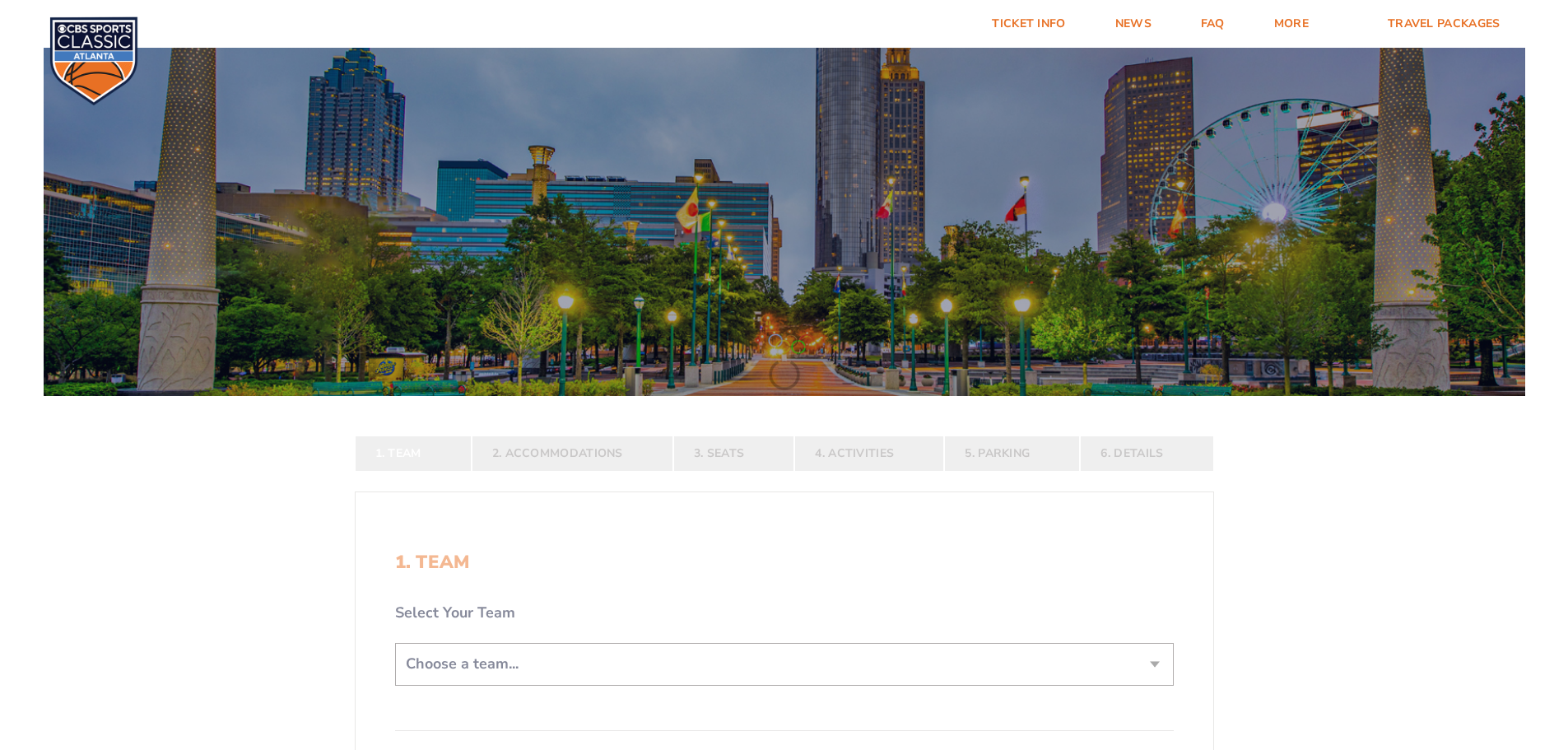
scroll to position [411, 0]
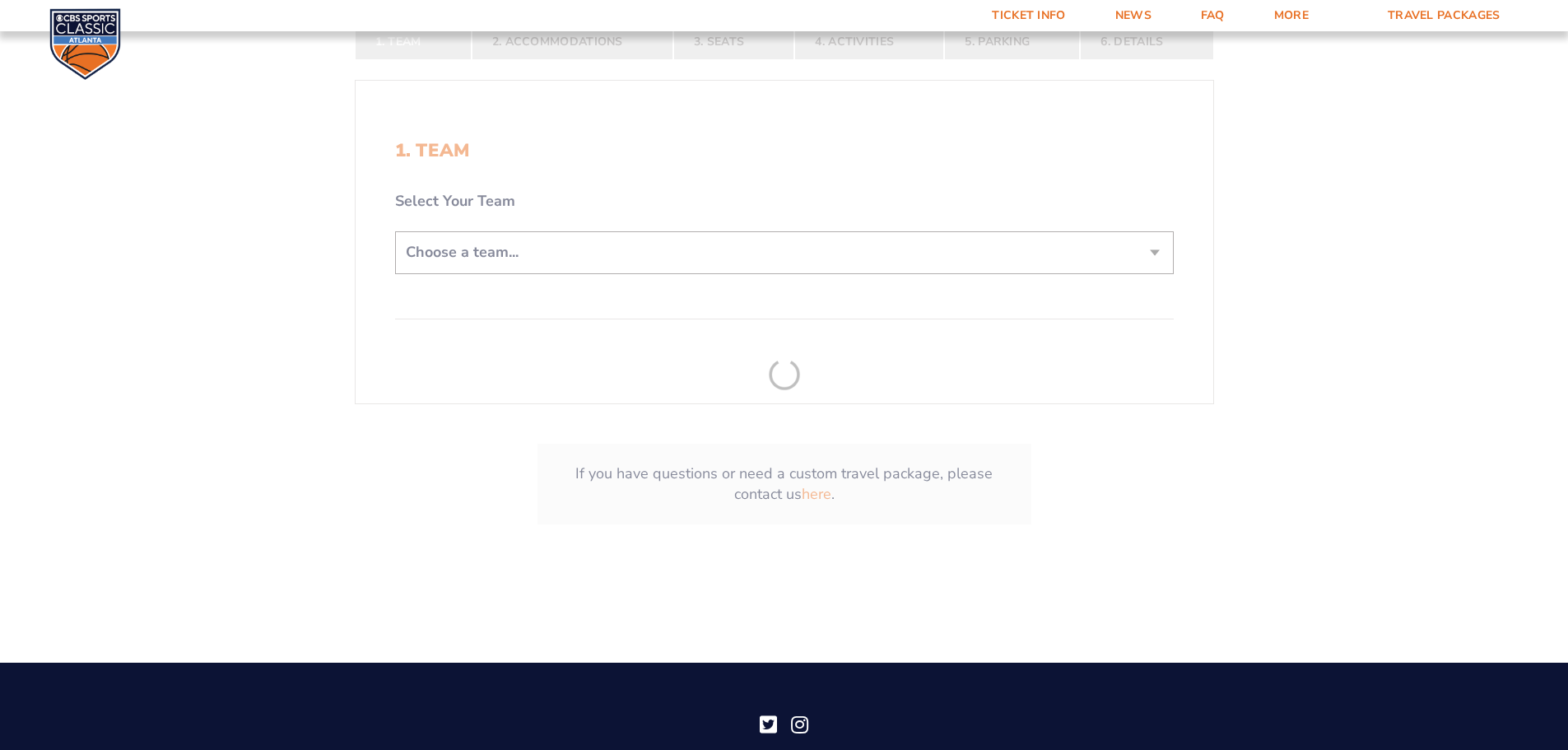
click at [554, 240] on form "Kentucky Kentucky Travel Package Ohio State Ohio State Travel Package North Car…" at bounding box center [784, 96] width 1568 height 1015
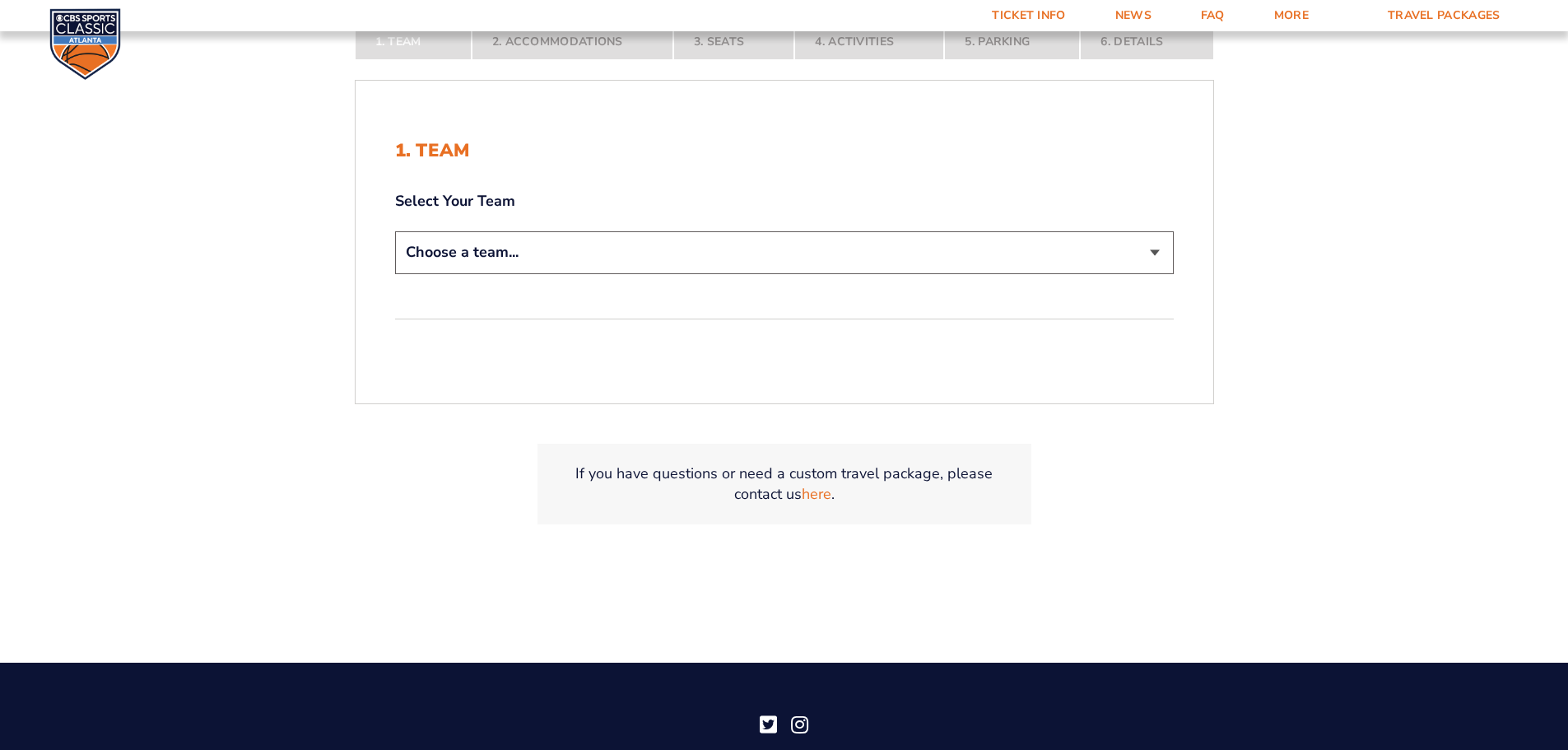
click at [547, 265] on select "Choose a team... [US_STATE] Wildcats [US_STATE] State Buckeyes [US_STATE] Tar H…" at bounding box center [784, 252] width 779 height 42
select select "12956"
click at [395, 232] on select "Choose a team... [US_STATE] Wildcats [US_STATE] State Buckeyes [US_STATE] Tar H…" at bounding box center [784, 252] width 779 height 42
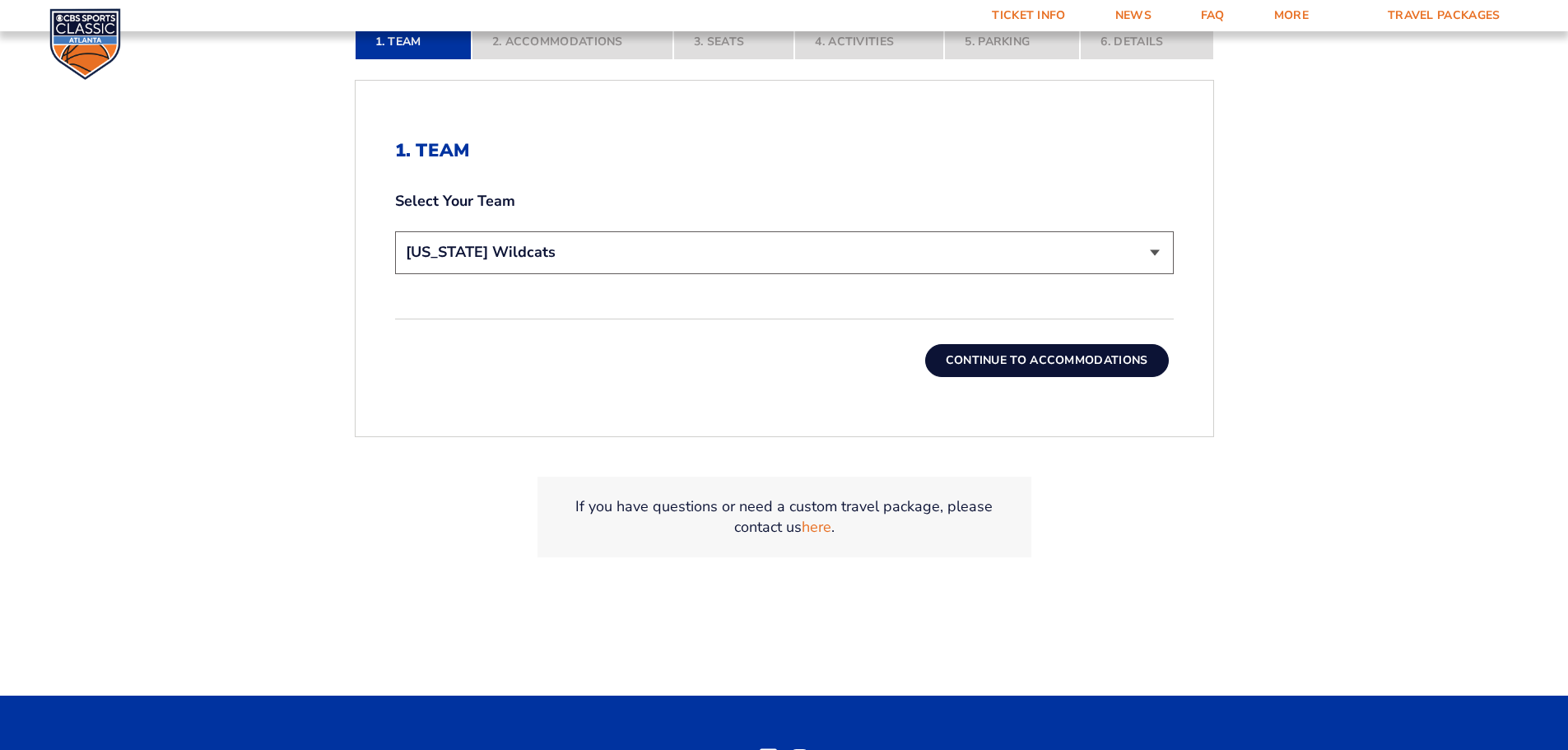
click at [1093, 361] on button "Continue To Accommodations" at bounding box center [1046, 360] width 243 height 33
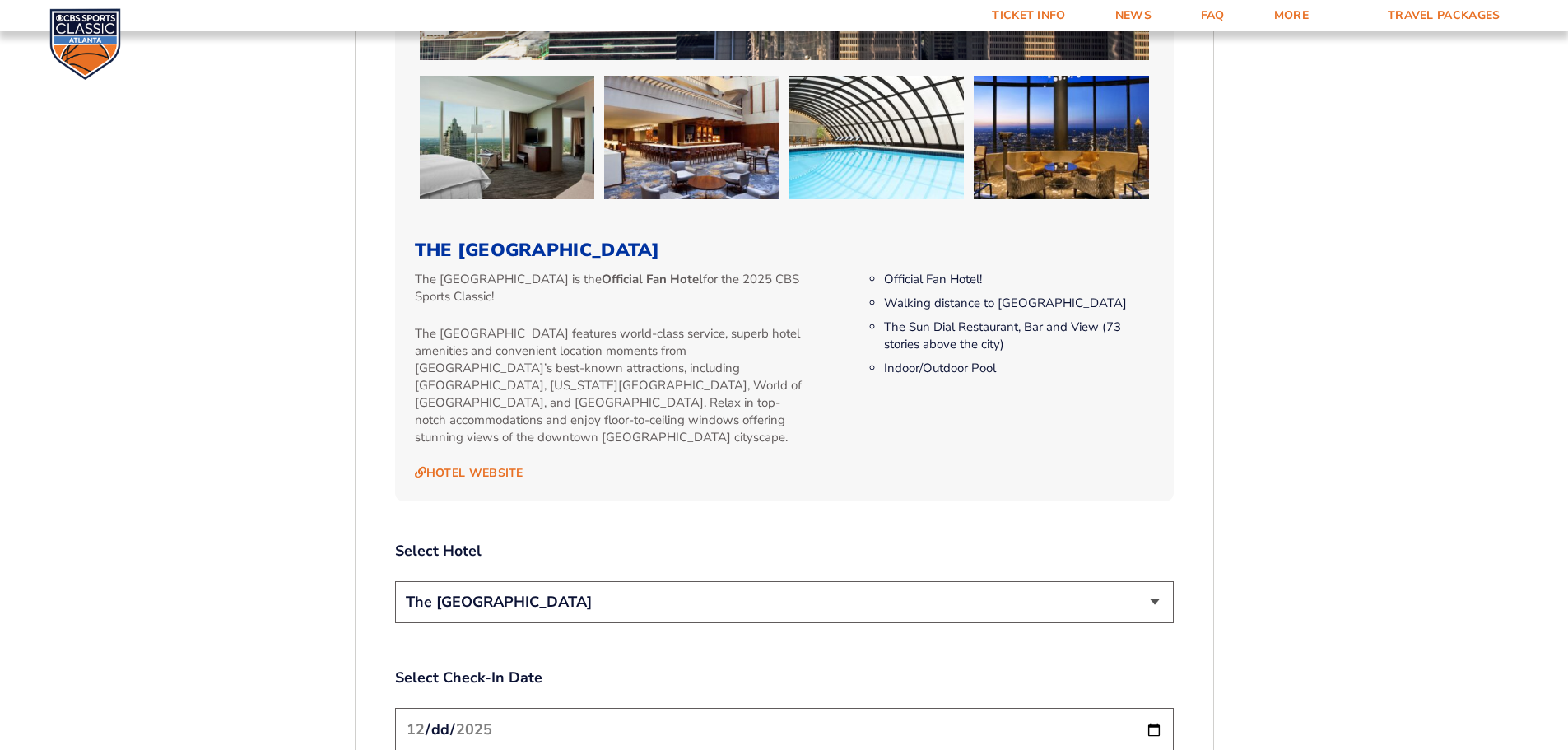
scroll to position [931, 0]
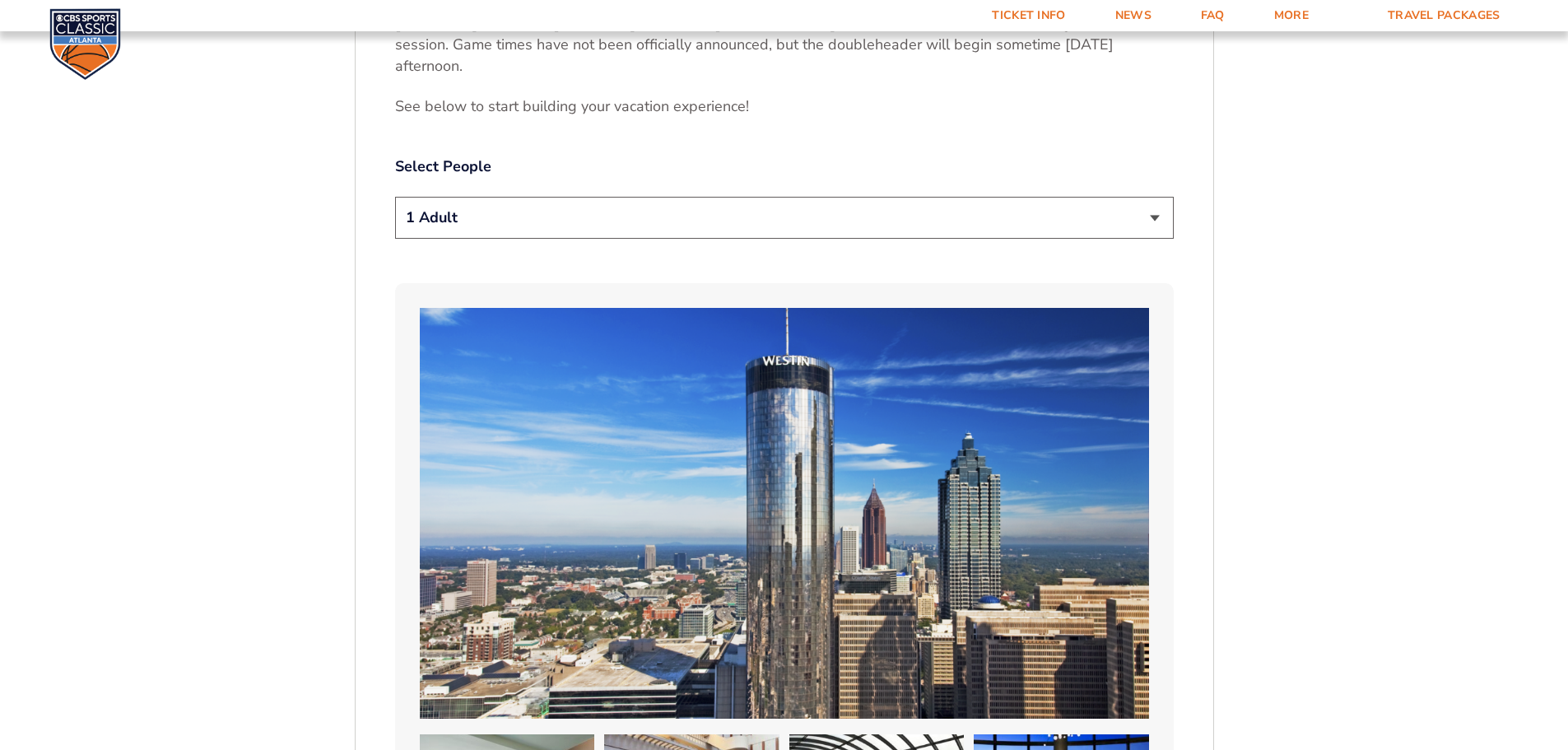
click at [827, 241] on div "1 Adult 2 Adults 3 Adults 4 Adults 2 Adults + 1 Child 2 Adults + 2 Children 2 A…" at bounding box center [784, 220] width 779 height 47
click at [788, 233] on select "1 Adult 2 Adults 3 Adults 4 Adults 2 Adults + 1 Child 2 Adults + 2 Children 2 A…" at bounding box center [784, 217] width 779 height 42
click at [395, 197] on select "1 Adult 2 Adults 3 Adults 4 Adults 2 Adults + 1 Child 2 Adults + 2 Children 2 A…" at bounding box center [784, 217] width 779 height 42
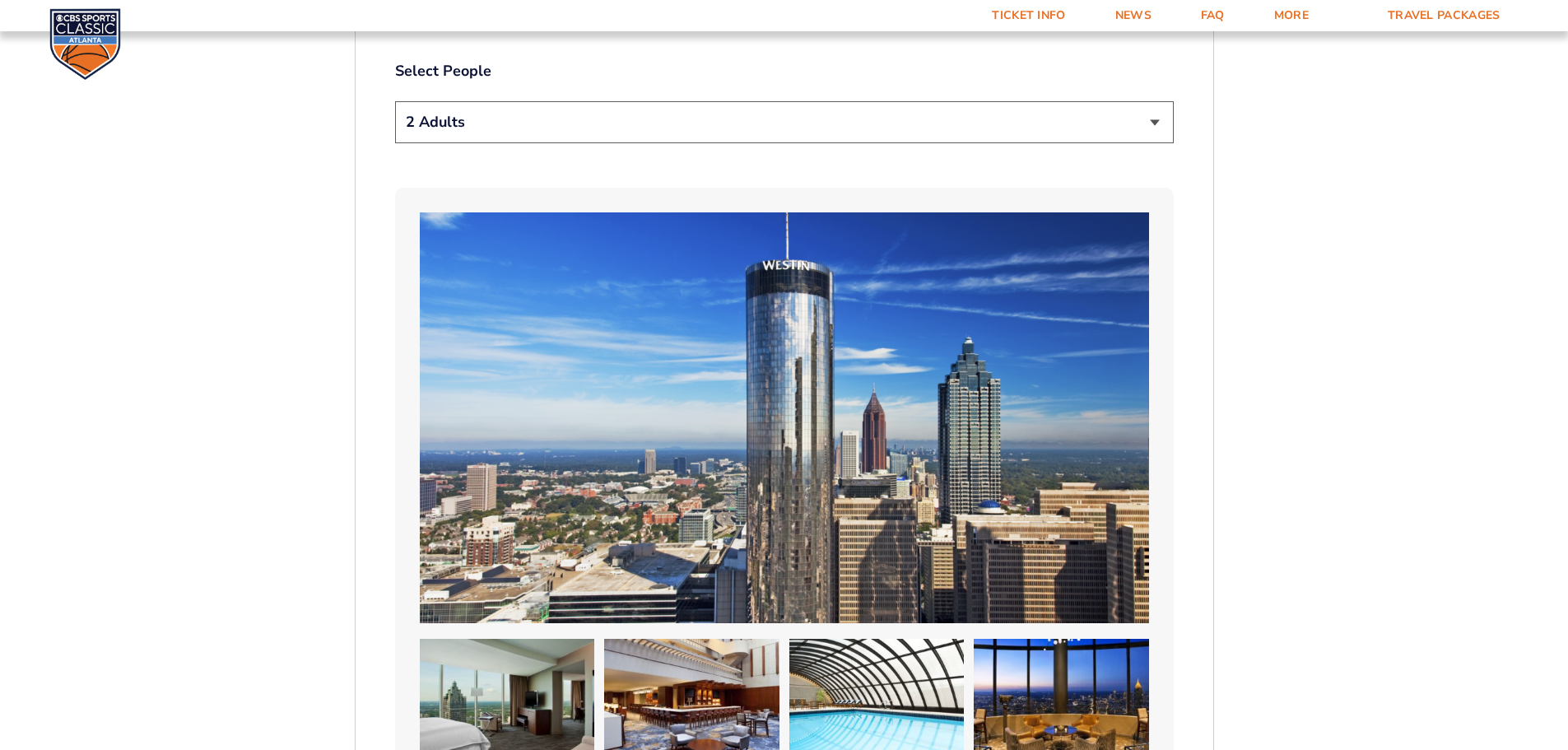
scroll to position [767, 0]
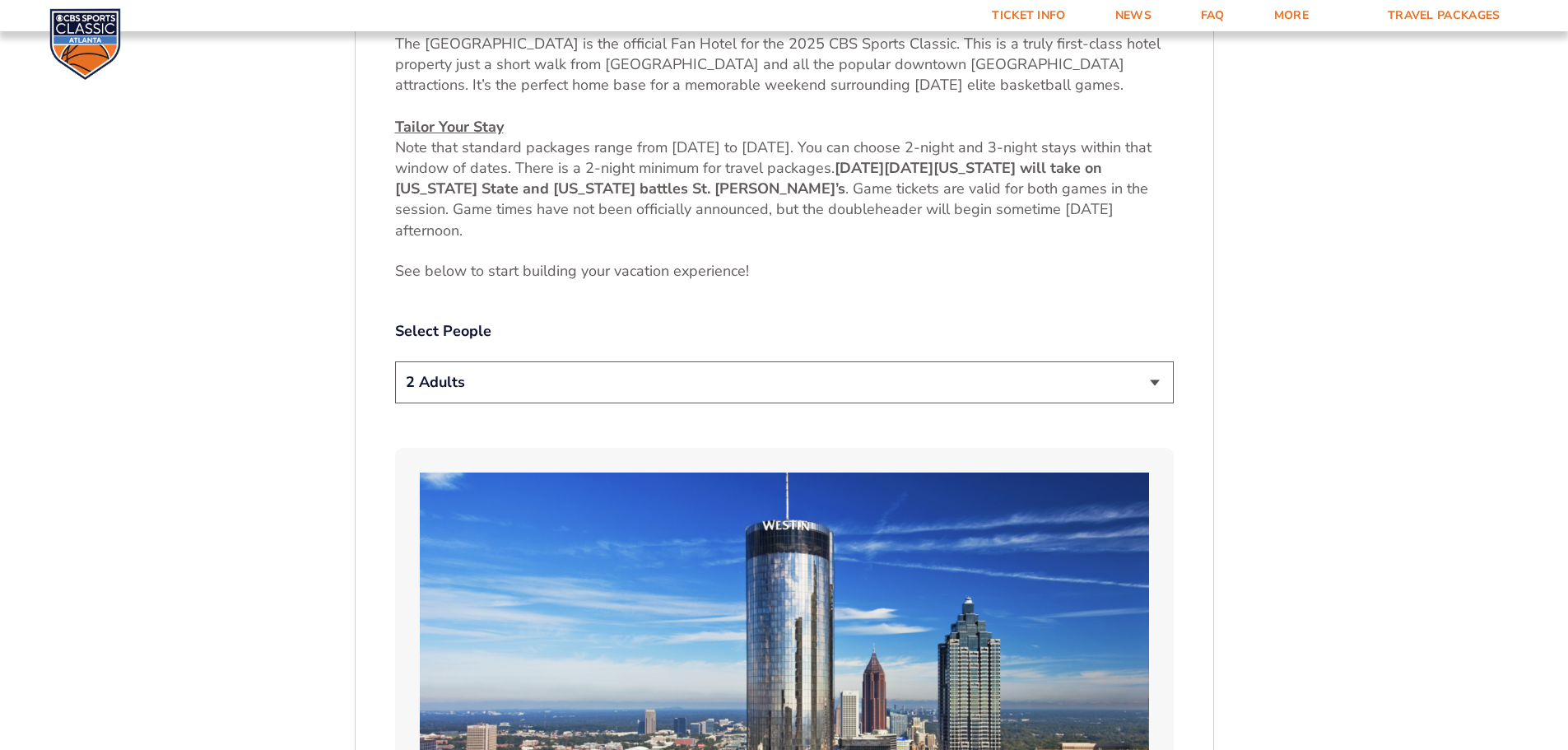
click at [597, 369] on select "1 Adult 2 Adults 3 Adults 4 Adults 2 Adults + 1 Child 2 Adults + 2 Children 2 A…" at bounding box center [784, 382] width 779 height 42
click at [395, 361] on select "1 Adult 2 Adults 3 Adults 4 Adults 2 Adults + 1 Child 2 Adults + 2 Children 2 A…" at bounding box center [784, 382] width 779 height 42
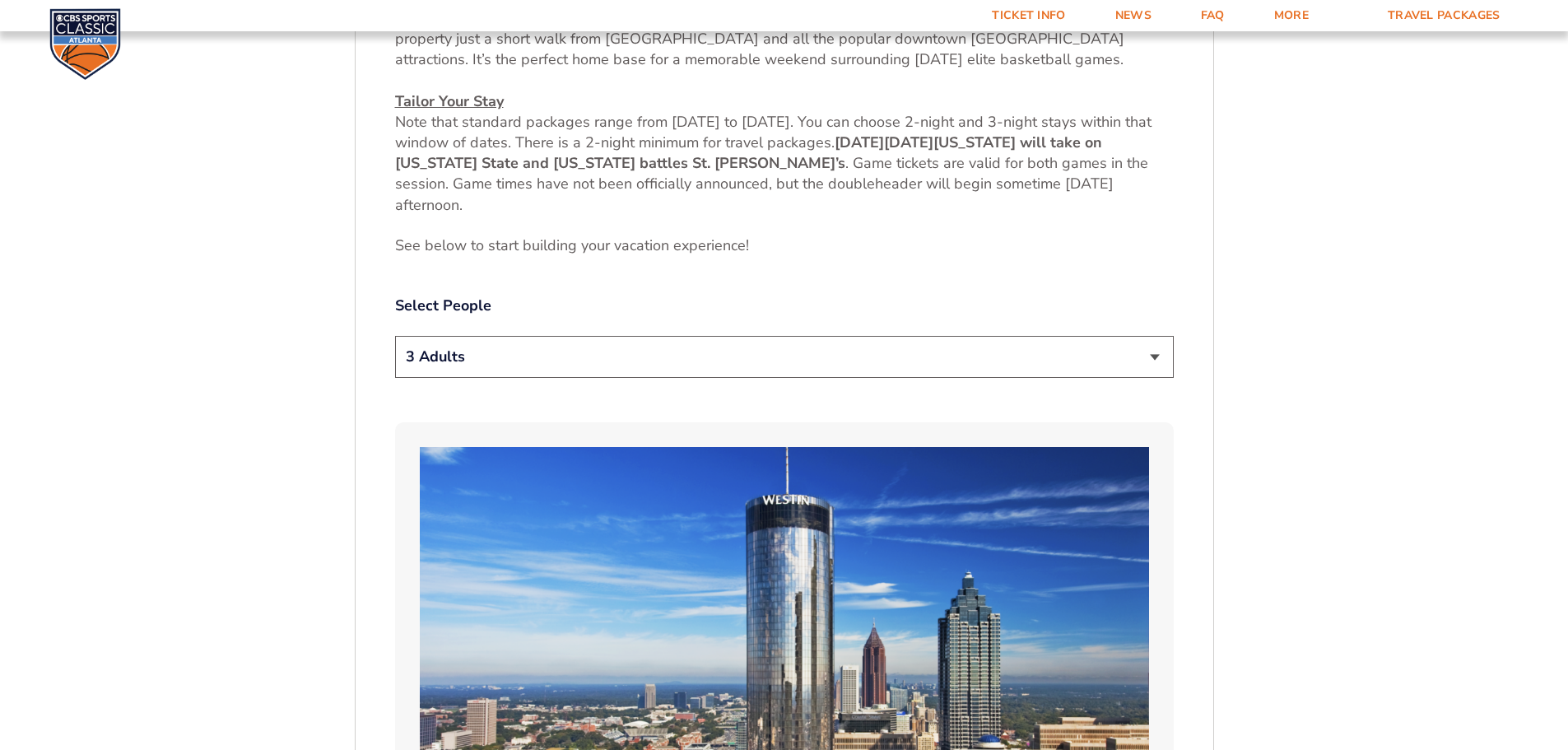
scroll to position [684, 0]
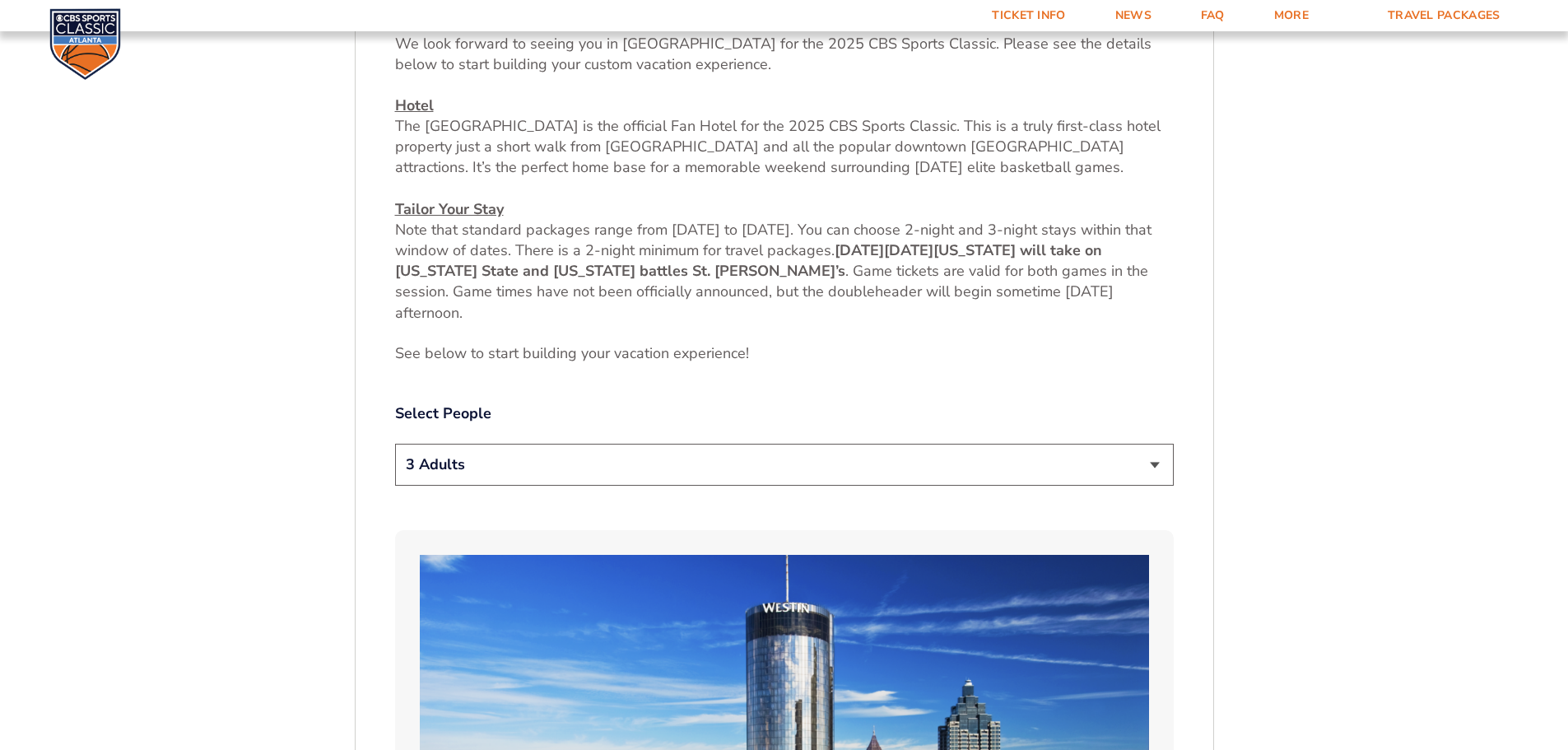
click at [489, 453] on select "1 Adult 2 Adults 3 Adults 4 Adults 2 Adults + 1 Child 2 Adults + 2 Children 2 A…" at bounding box center [784, 464] width 779 height 42
click at [395, 444] on select "1 Adult 2 Adults 3 Adults 4 Adults 2 Adults + 1 Child 2 Adults + 2 Children 2 A…" at bounding box center [784, 464] width 779 height 42
drag, startPoint x: 480, startPoint y: 463, endPoint x: 475, endPoint y: 484, distance: 21.6
click at [480, 463] on select "1 Adult 2 Adults 3 Adults 4 Adults 2 Adults + 1 Child 2 Adults + 2 Children 2 A…" at bounding box center [784, 464] width 779 height 42
select select "1 Adult"
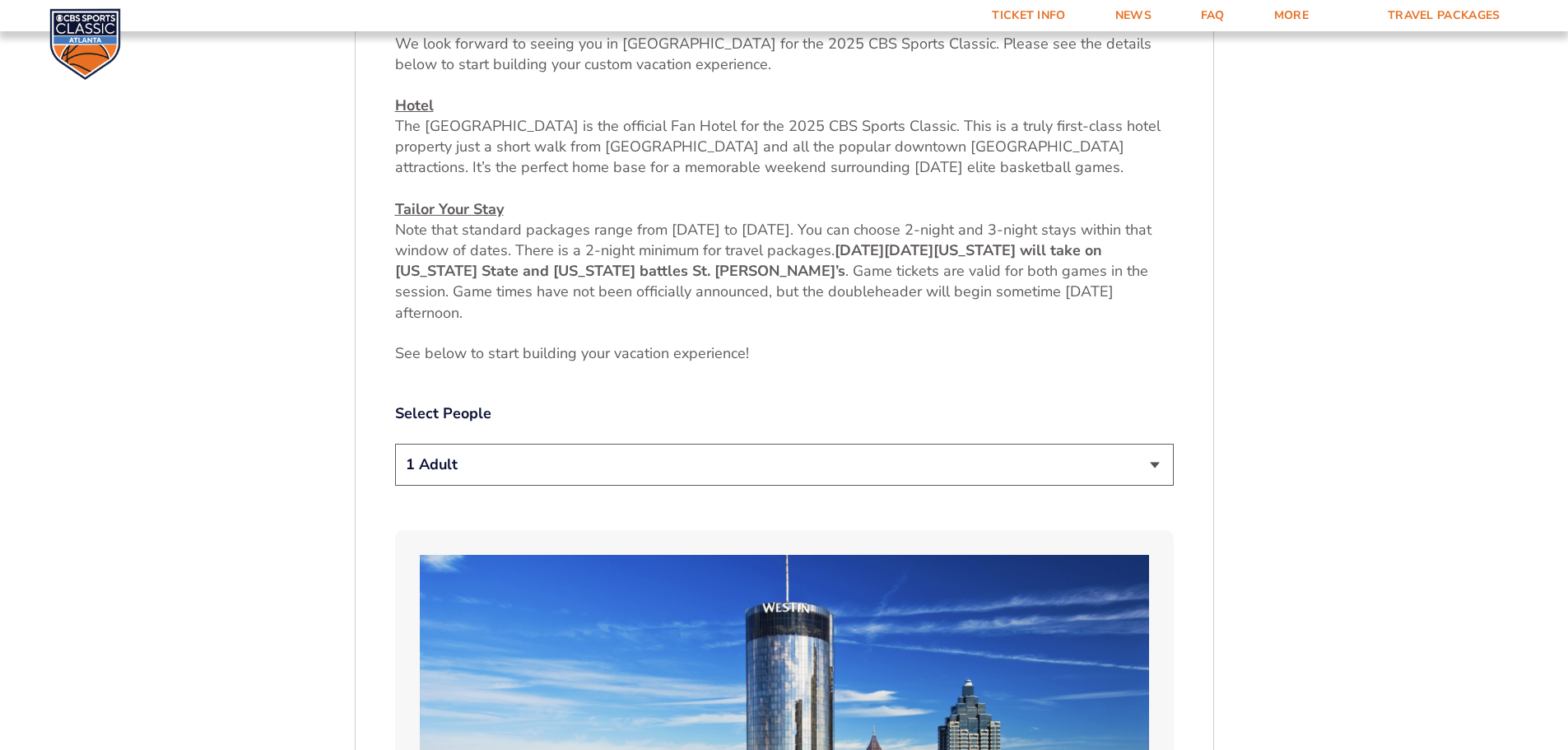
click at [395, 444] on select "1 Adult 2 Adults 3 Adults 4 Adults 2 Adults + 1 Child 2 Adults + 2 Children 2 A…" at bounding box center [784, 464] width 779 height 42
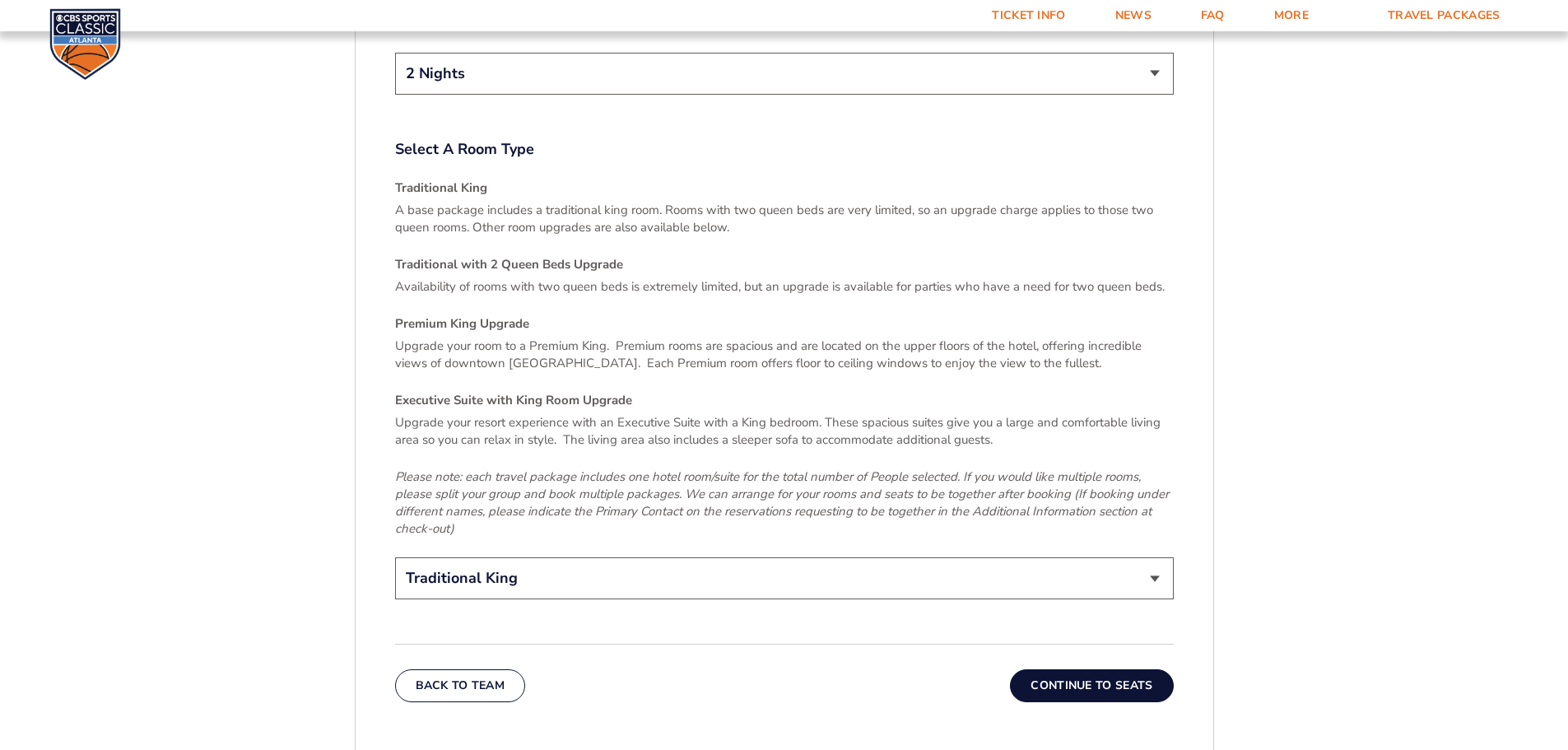
scroll to position [2249, 0]
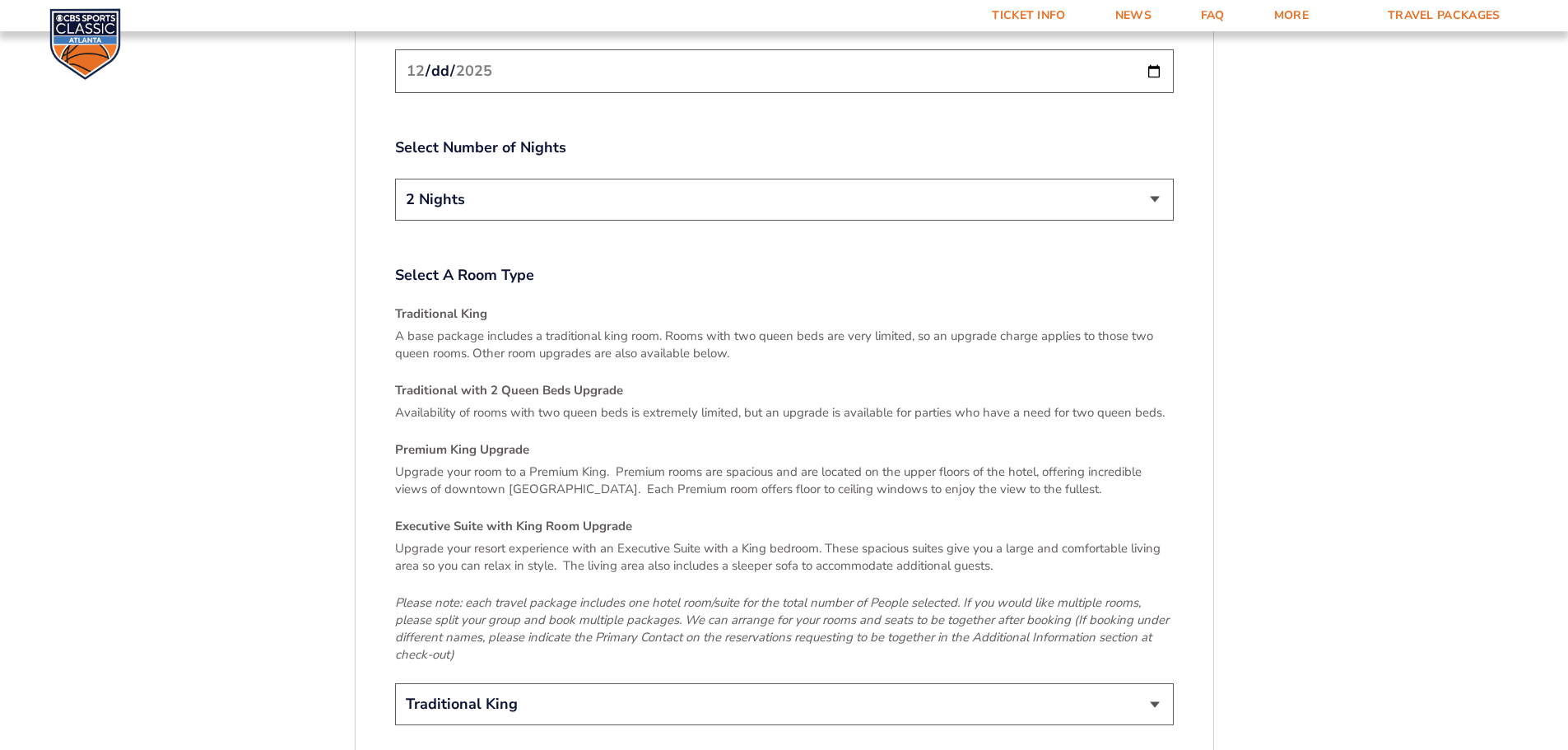
click at [650, 207] on div "2 Nights 3 Nights" at bounding box center [784, 202] width 779 height 47
click at [634, 183] on select "2 Nights 3 Nights" at bounding box center [784, 199] width 779 height 42
click at [395, 179] on select "2 Nights 3 Nights" at bounding box center [784, 199] width 779 height 42
click at [562, 195] on select "2 Nights 3 Nights" at bounding box center [784, 199] width 779 height 42
select select "2 Nights"
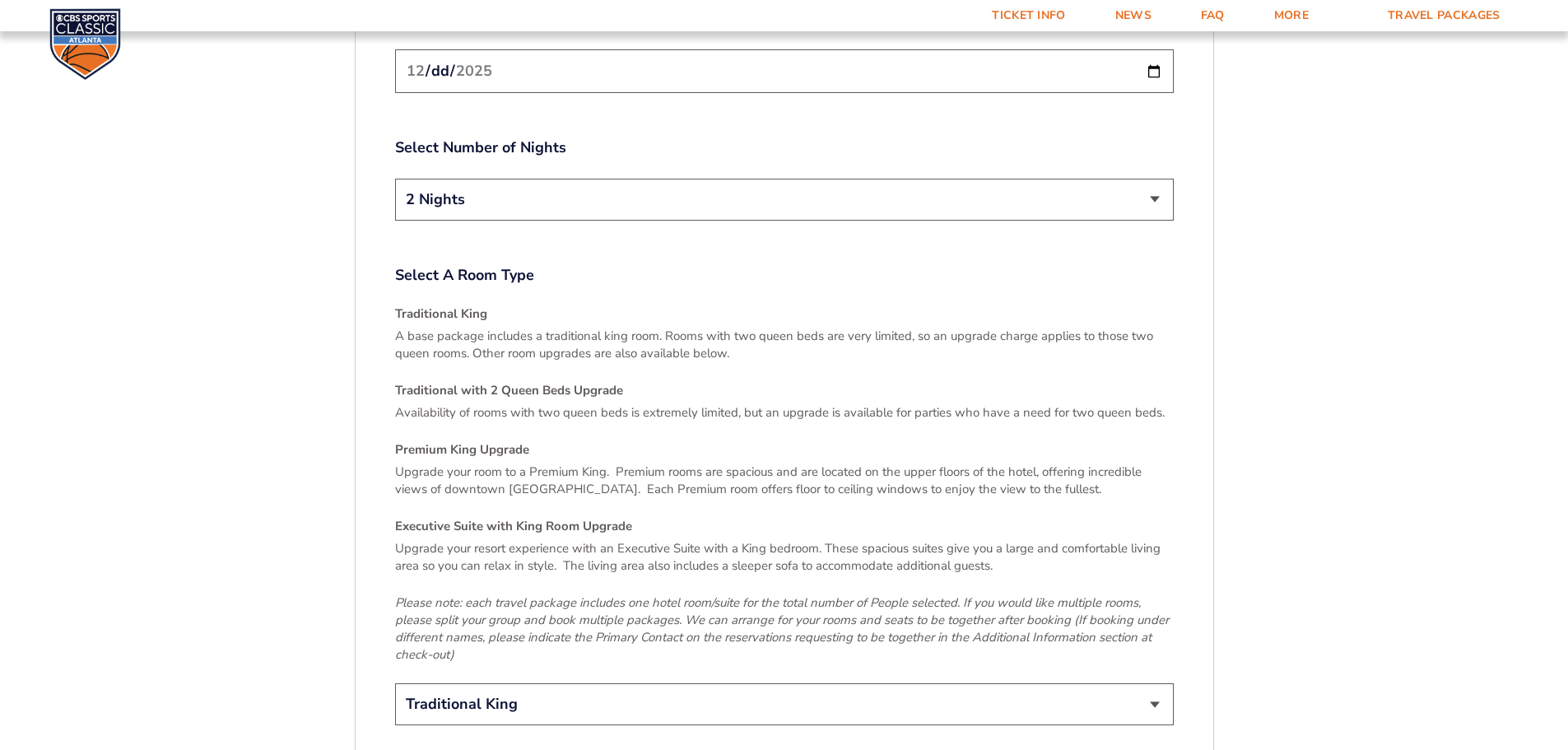
click at [395, 179] on select "2 Nights 3 Nights" at bounding box center [784, 199] width 779 height 42
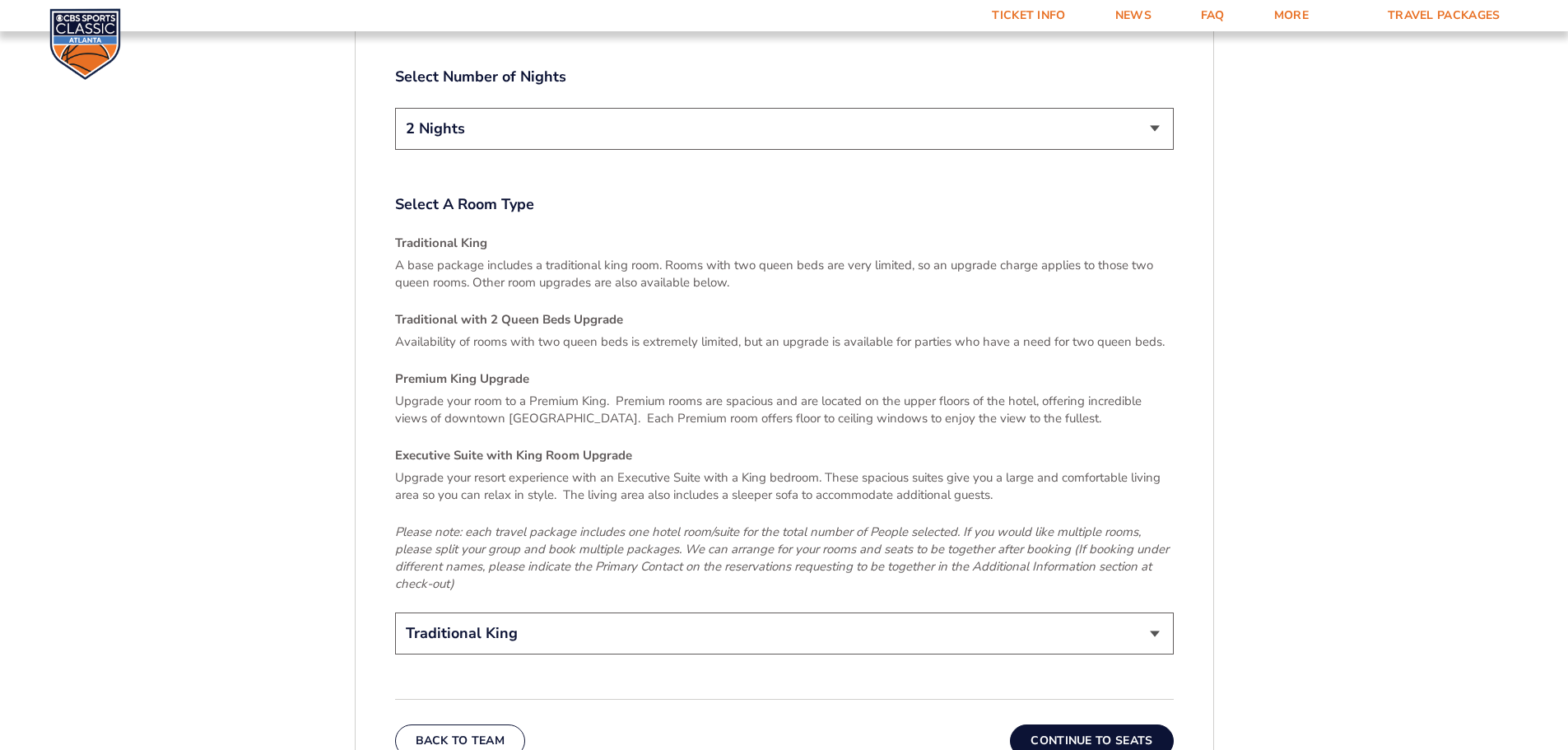
scroll to position [2496, 0]
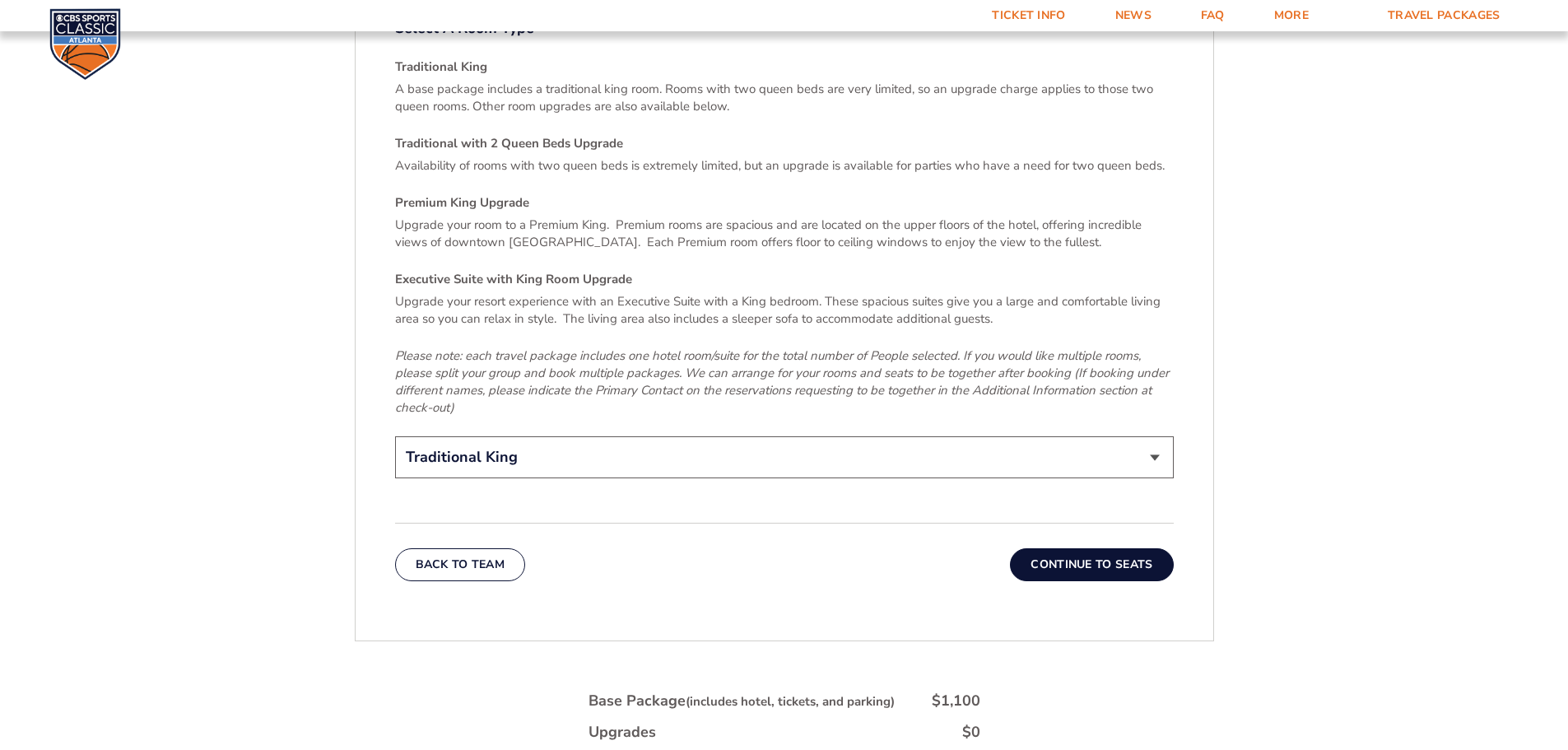
click at [1134, 549] on button "Continue To Seats" at bounding box center [1092, 565] width 163 height 33
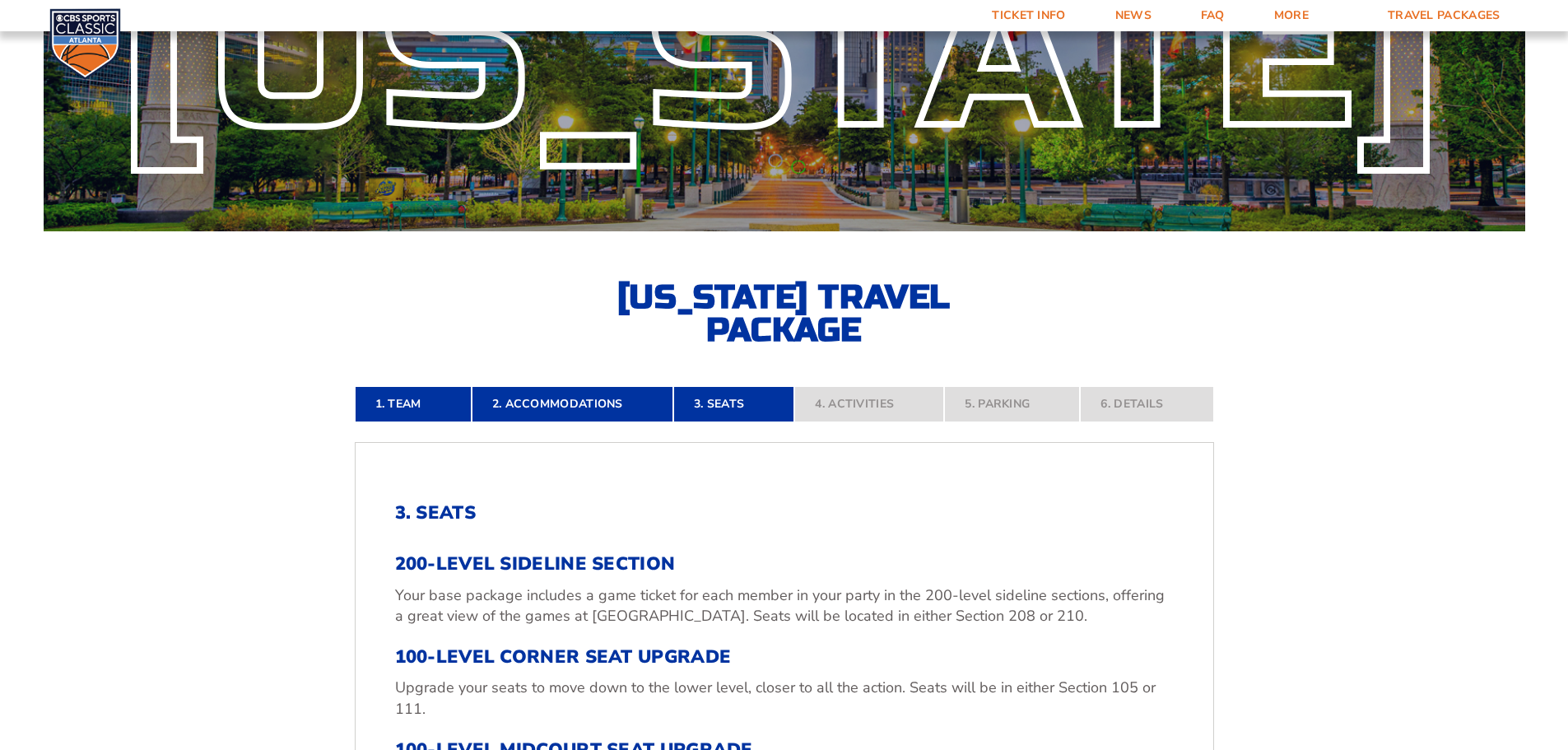
scroll to position [330, 0]
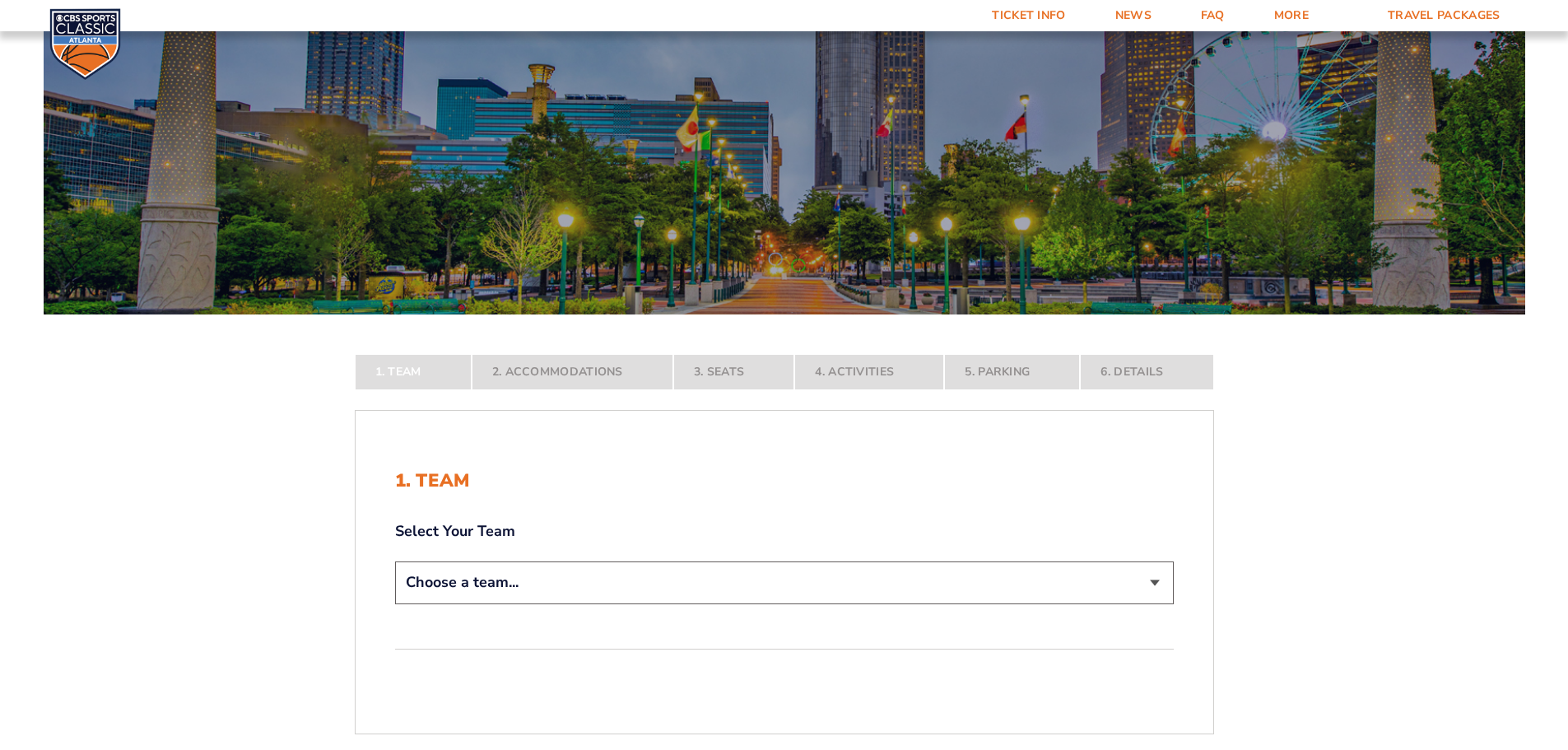
scroll to position [330, 0]
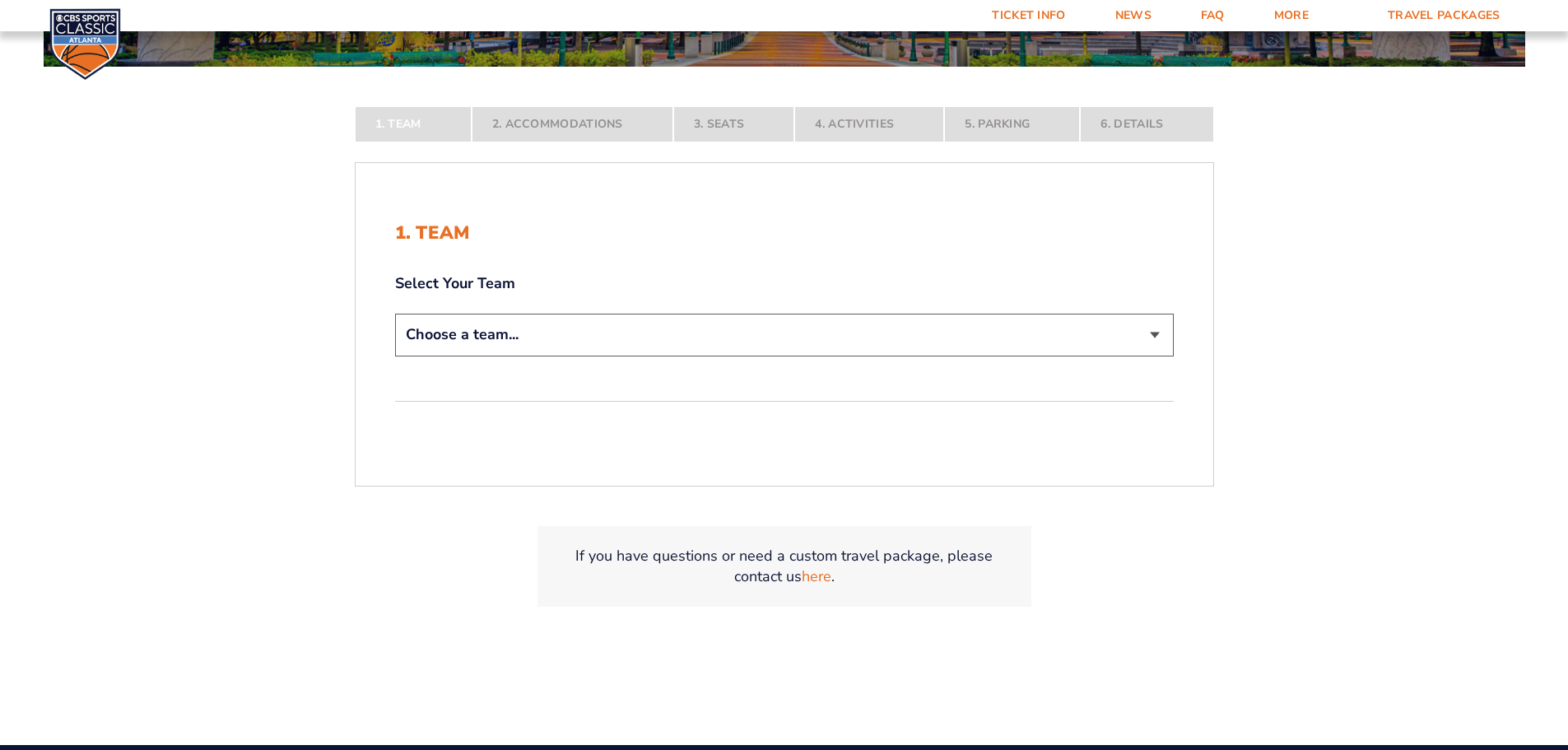
click at [755, 339] on select "Choose a team... [US_STATE] Wildcats [US_STATE] State Buckeyes [US_STATE] Tar H…" at bounding box center [784, 334] width 779 height 42
select select "12757"
click at [395, 356] on select "Choose a team... [US_STATE] Wildcats [US_STATE] State Buckeyes [US_STATE] Tar H…" at bounding box center [784, 334] width 779 height 42
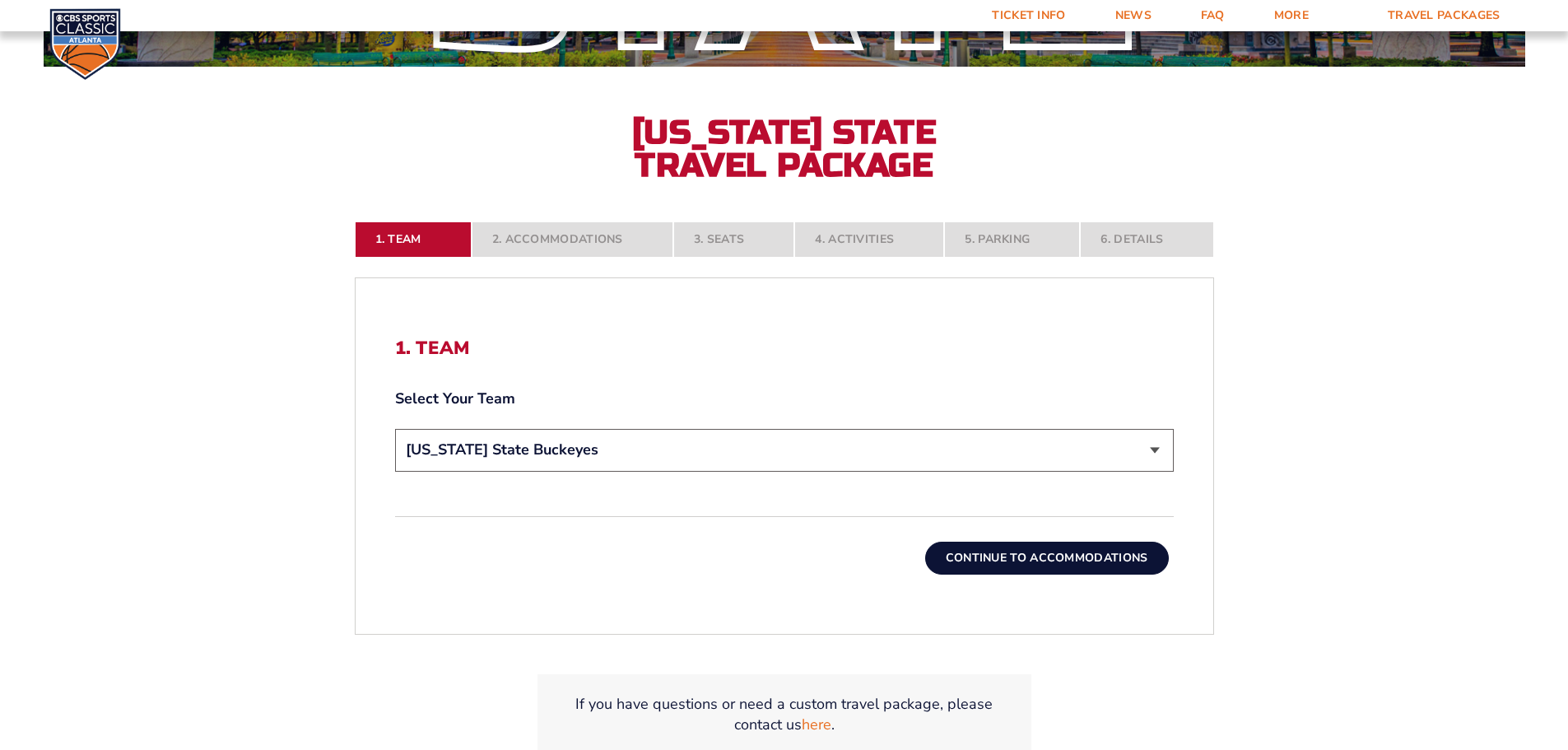
click at [1075, 543] on button "Continue To Accommodations" at bounding box center [1046, 558] width 243 height 33
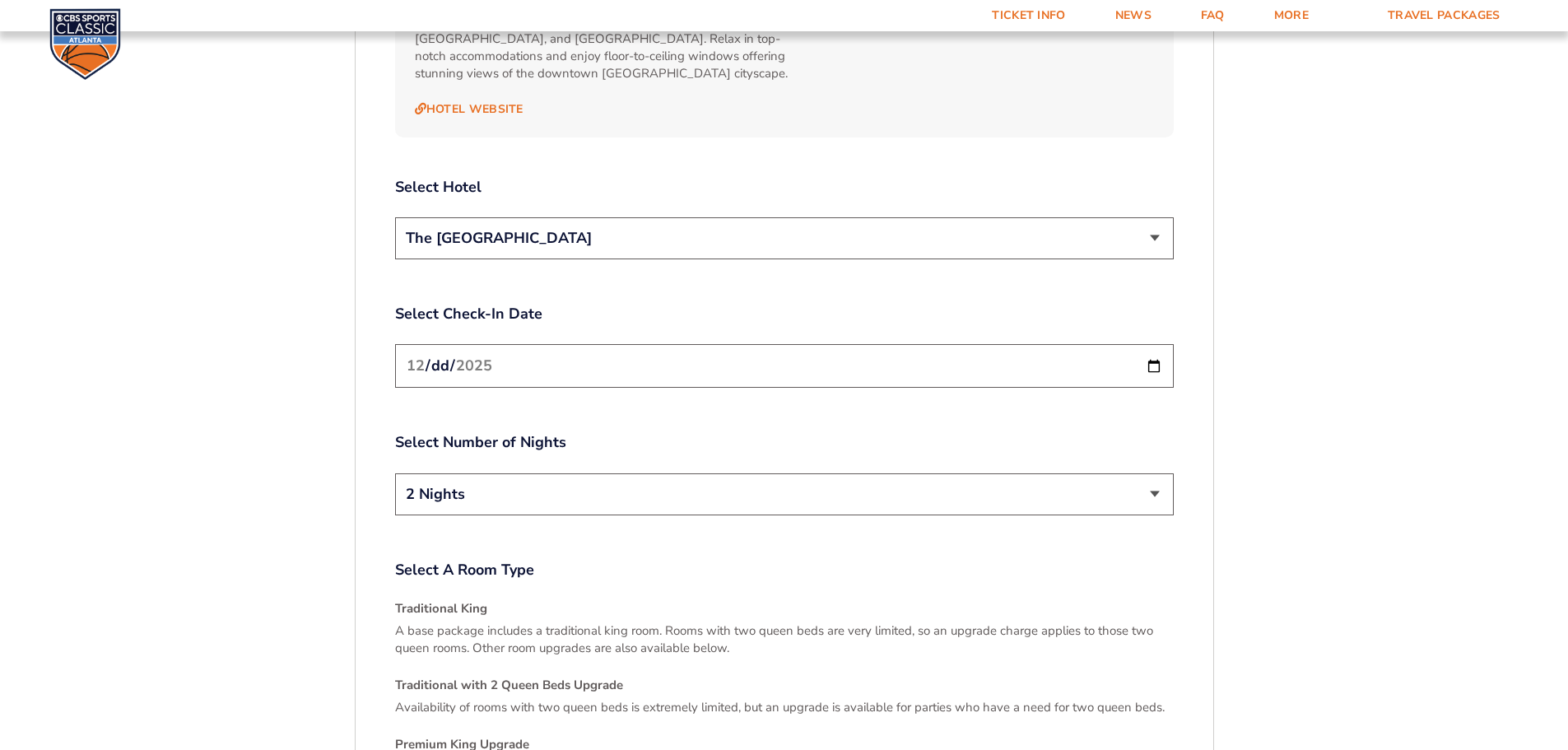
scroll to position [2084, 0]
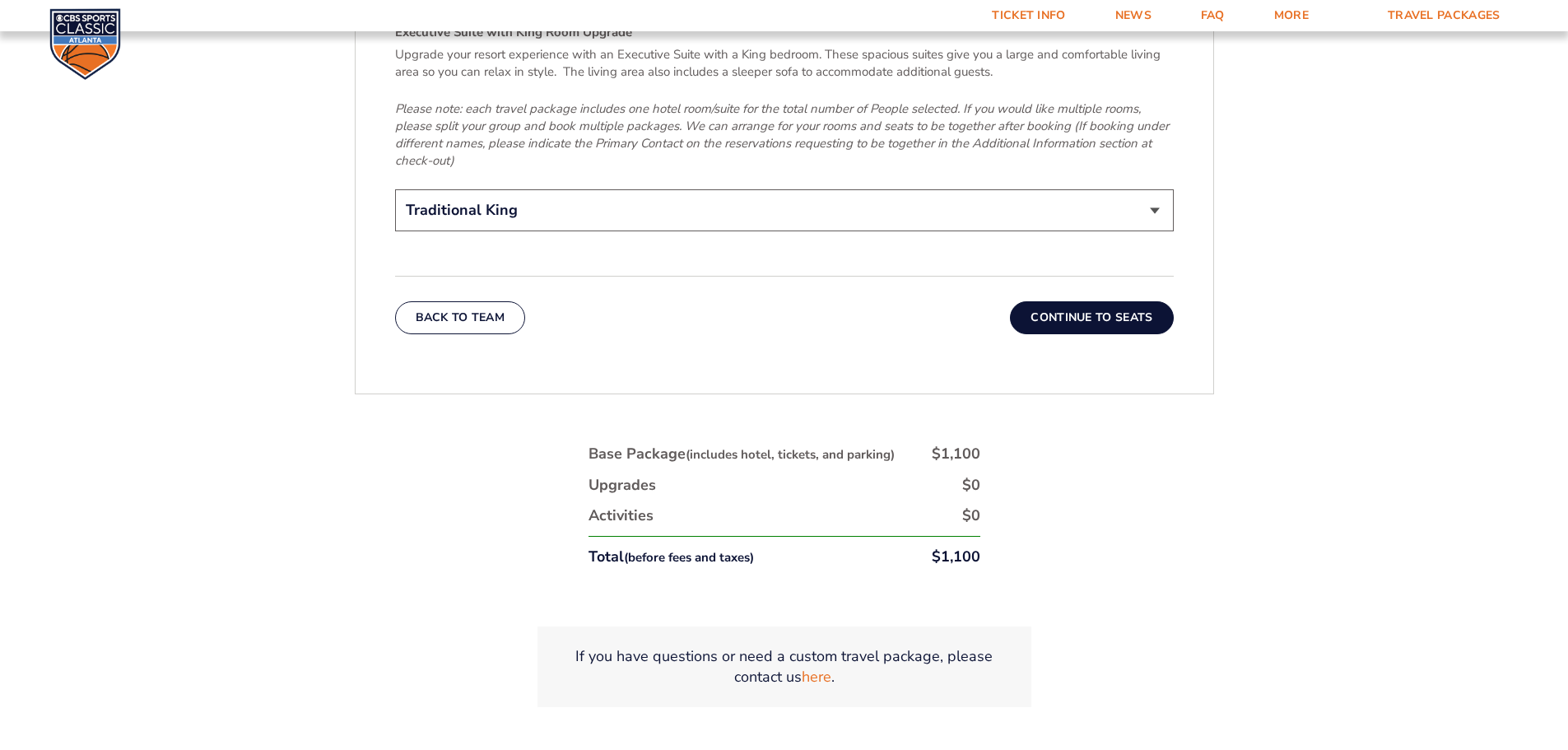
click at [1083, 312] on button "Continue To Seats" at bounding box center [1092, 318] width 163 height 33
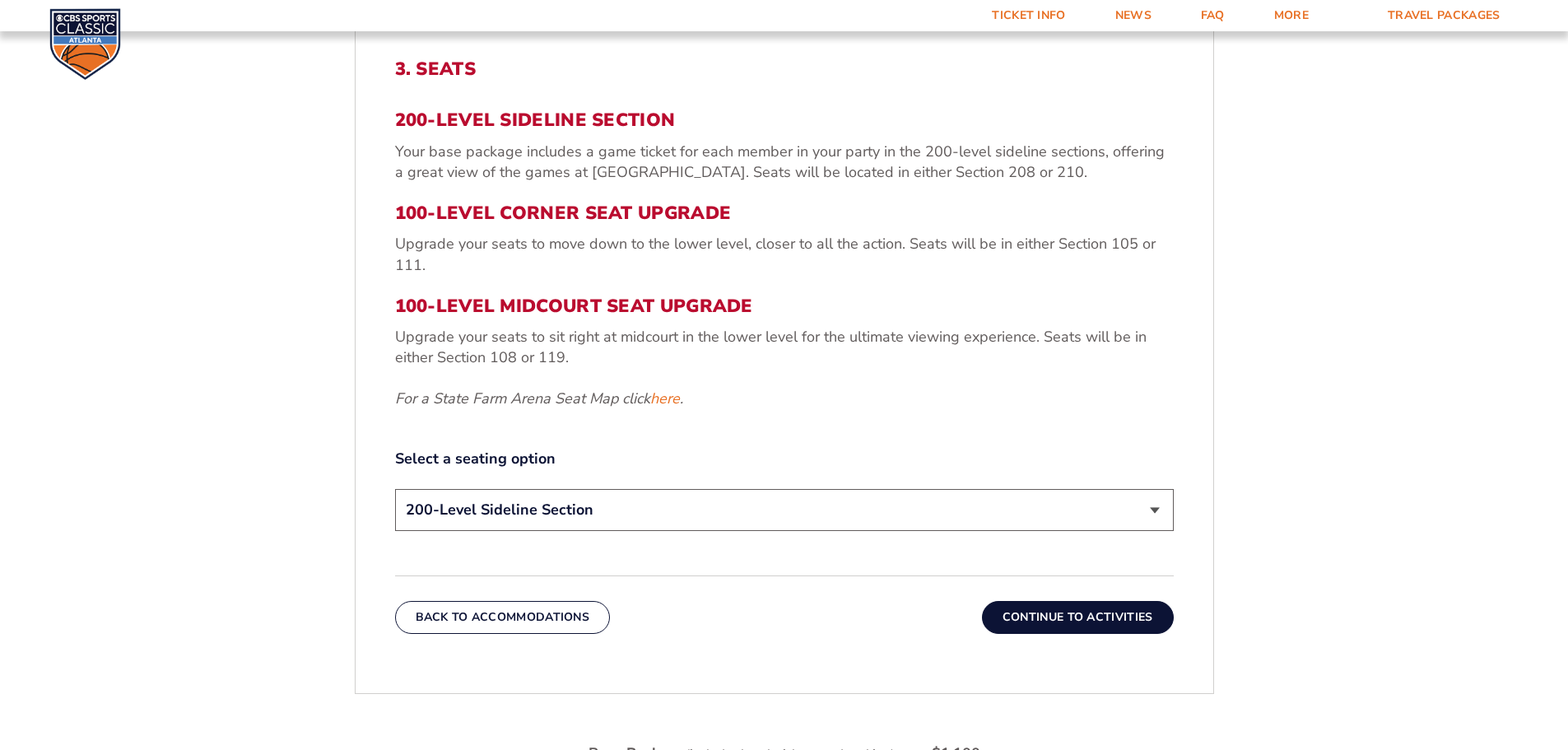
scroll to position [602, 0]
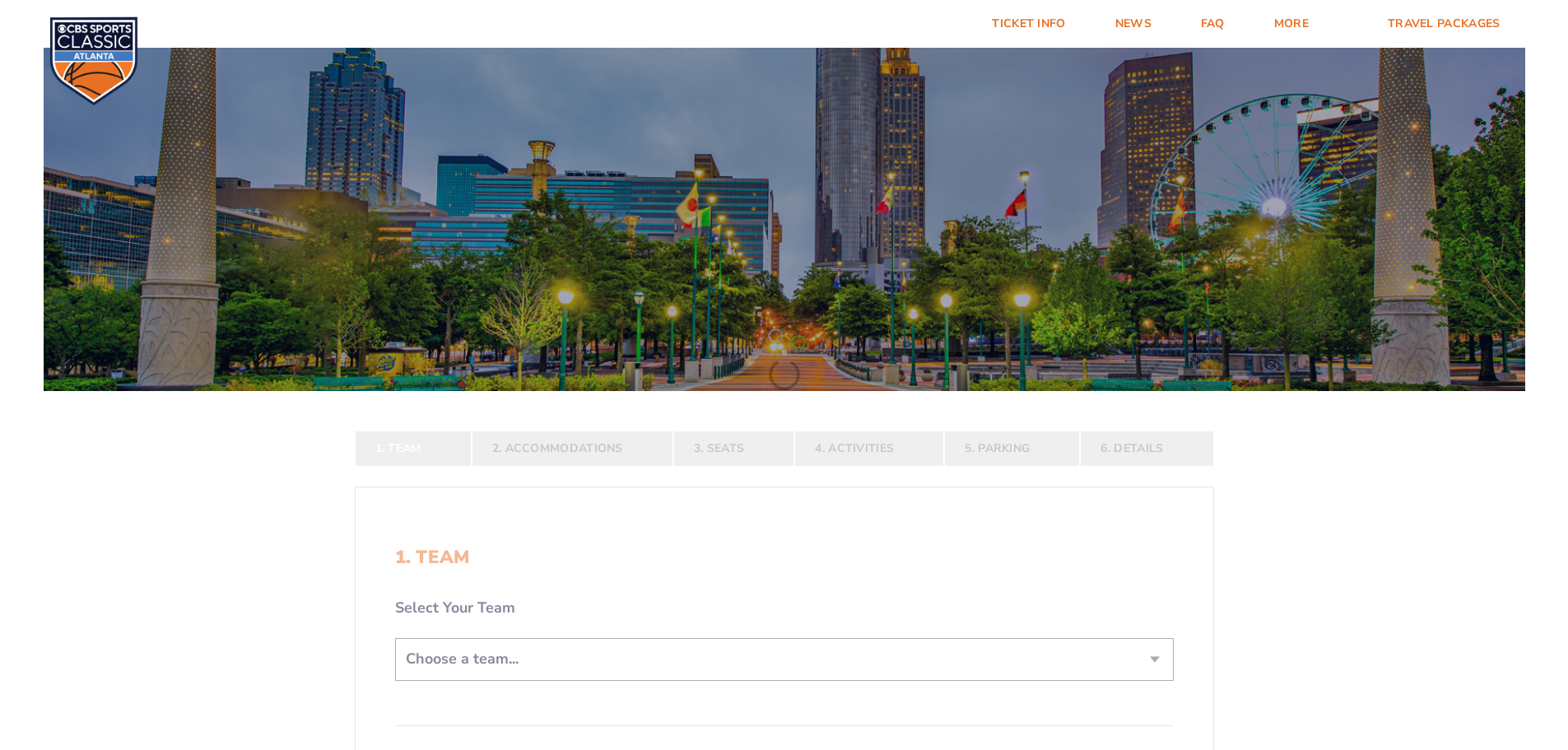
scroll to position [247, 0]
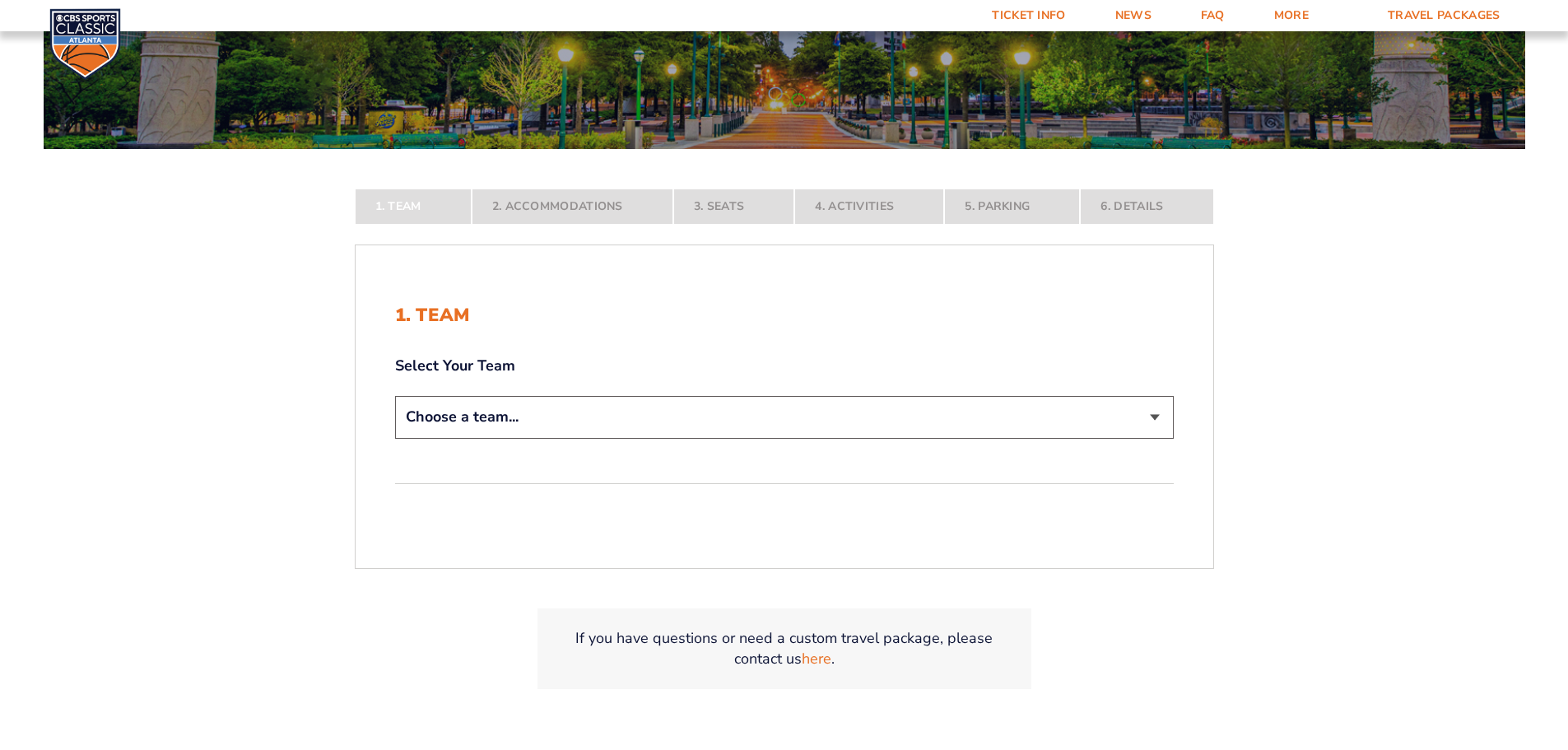
click at [914, 422] on select "Choose a team... [US_STATE] Wildcats [US_STATE] State Buckeyes [US_STATE] Tar H…" at bounding box center [784, 417] width 779 height 42
select select "12756"
click at [395, 438] on select "Choose a team... [US_STATE] Wildcats [US_STATE] State Buckeyes [US_STATE] Tar H…" at bounding box center [784, 417] width 779 height 42
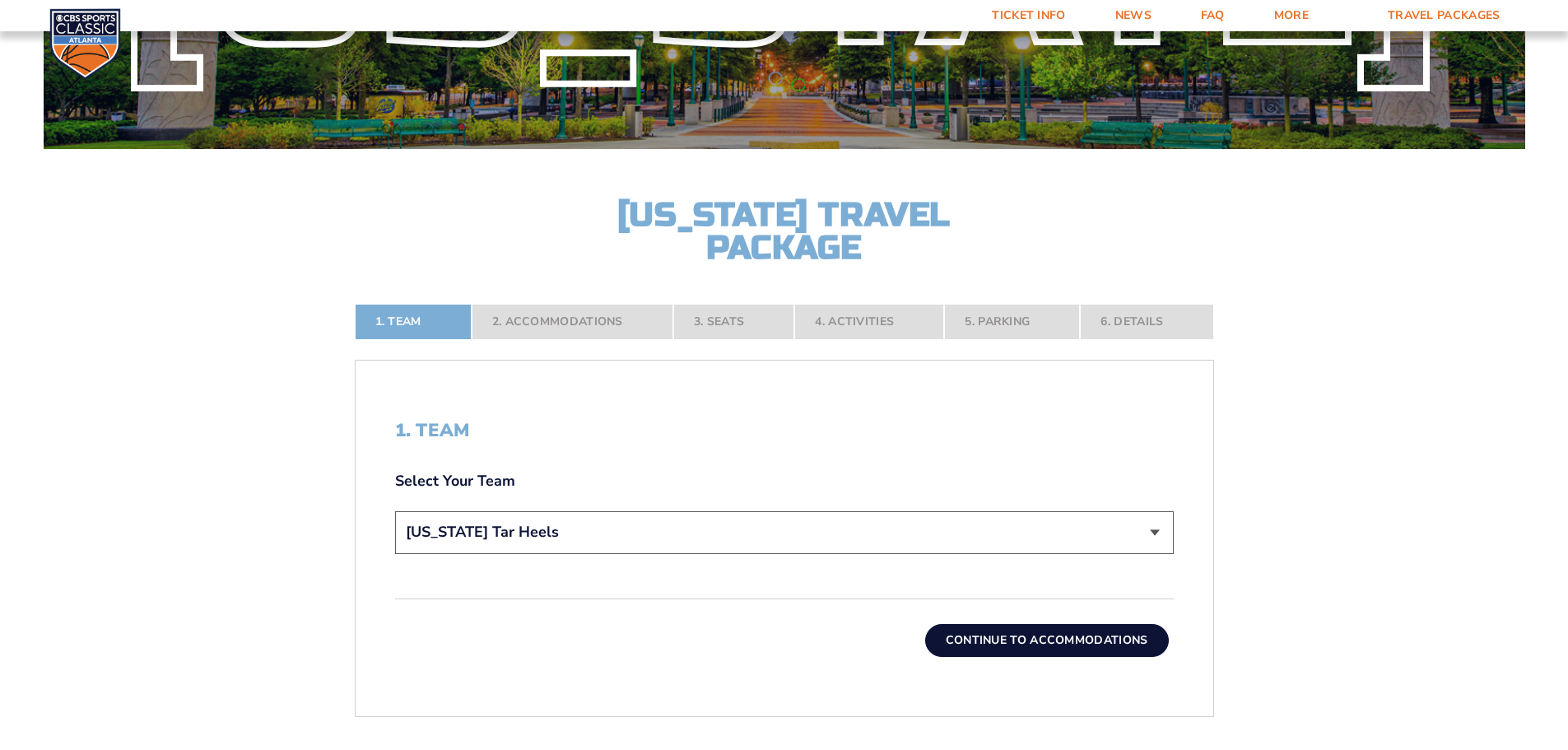
click at [1013, 640] on button "Continue To Accommodations" at bounding box center [1046, 640] width 243 height 33
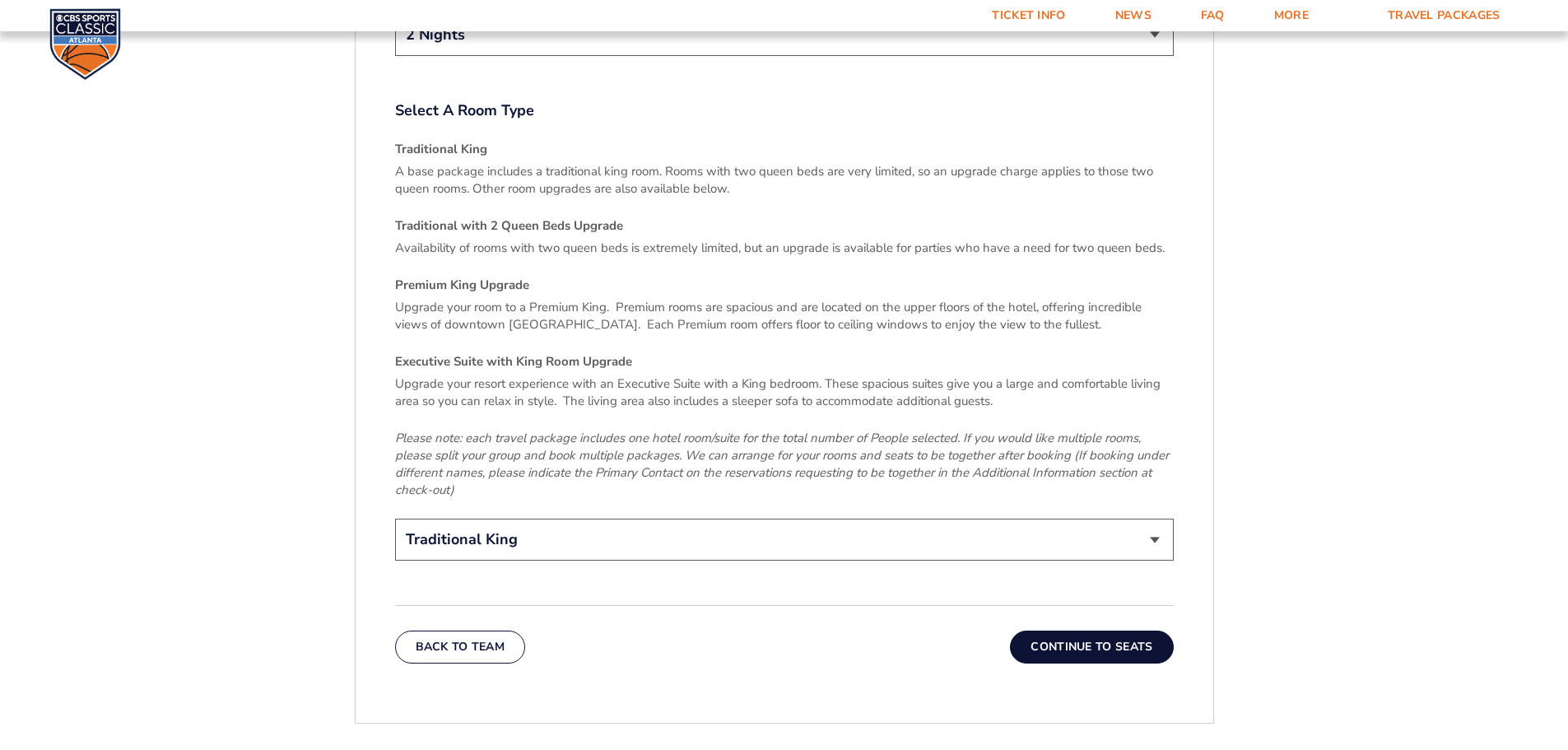
click at [1075, 631] on button "Continue To Seats" at bounding box center [1092, 647] width 163 height 33
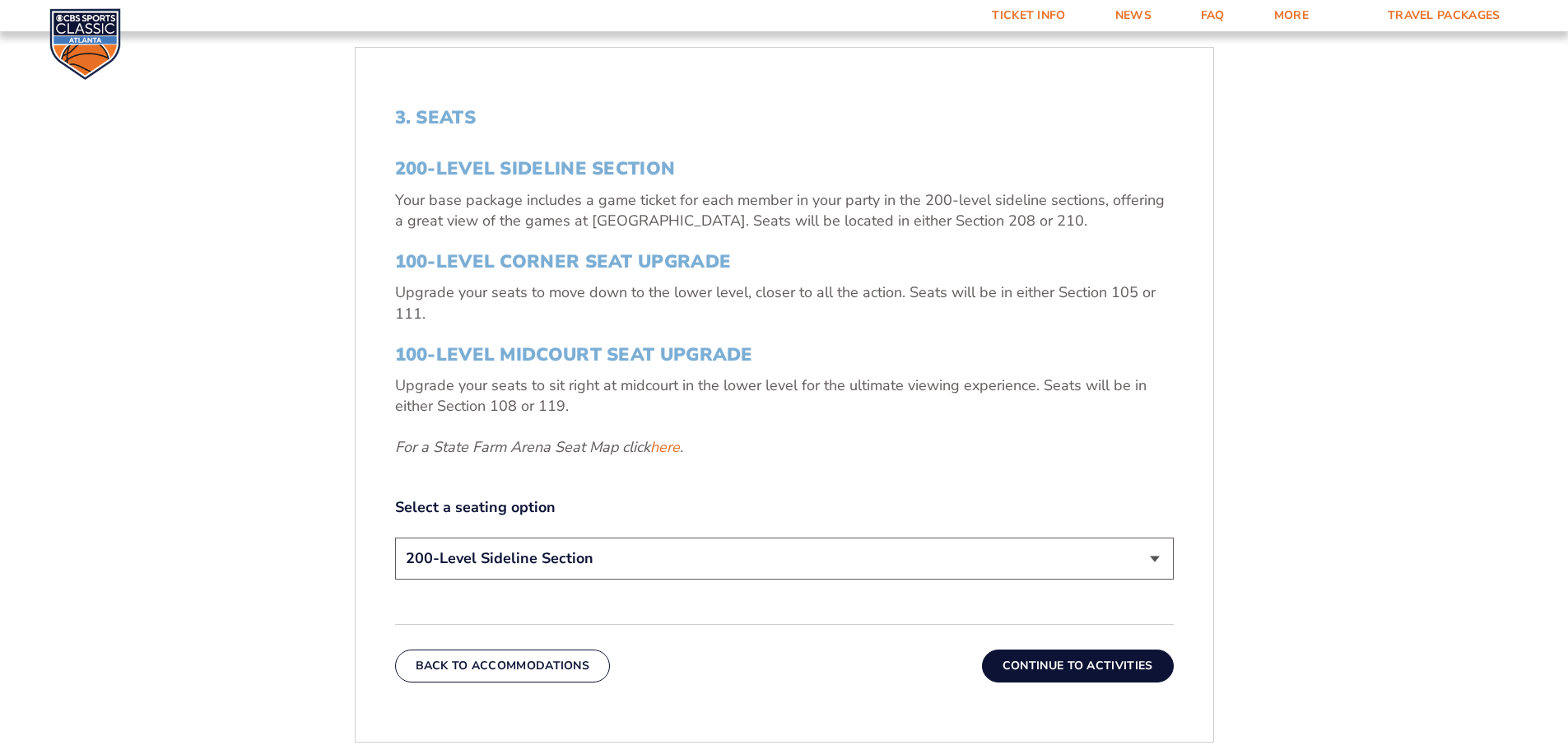
scroll to position [519, 0]
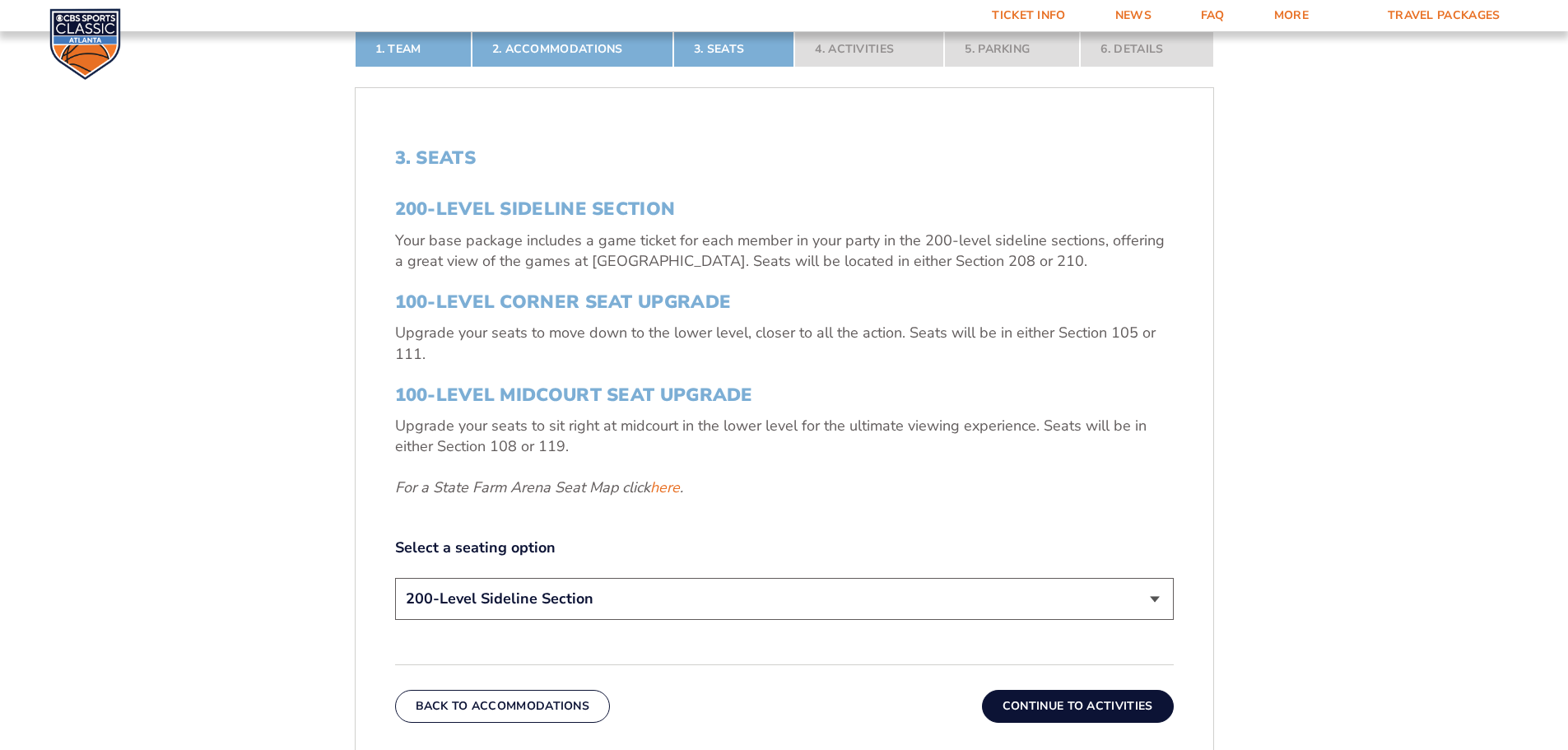
click at [1041, 705] on button "Continue To Activities" at bounding box center [1079, 706] width 192 height 33
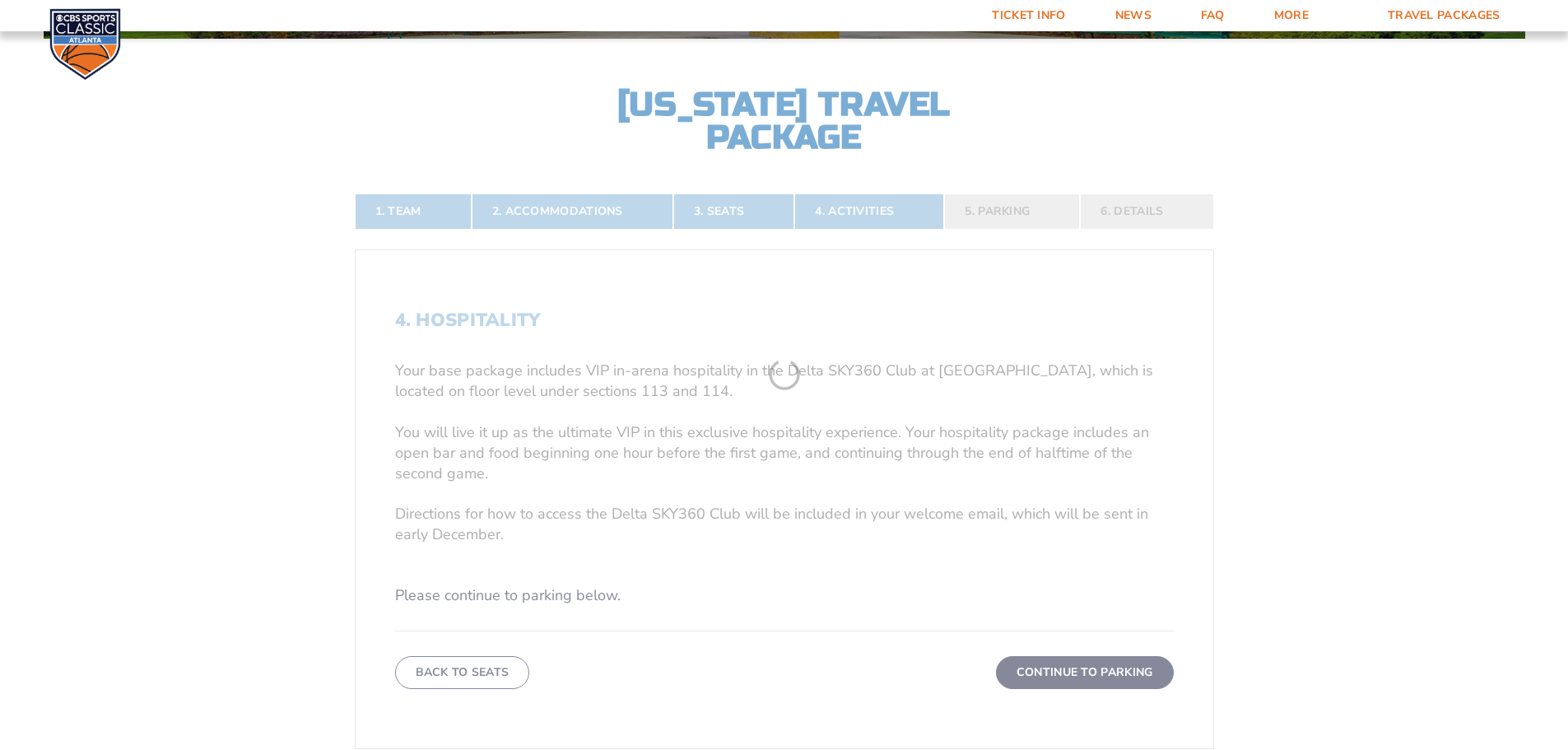
scroll to position [355, 0]
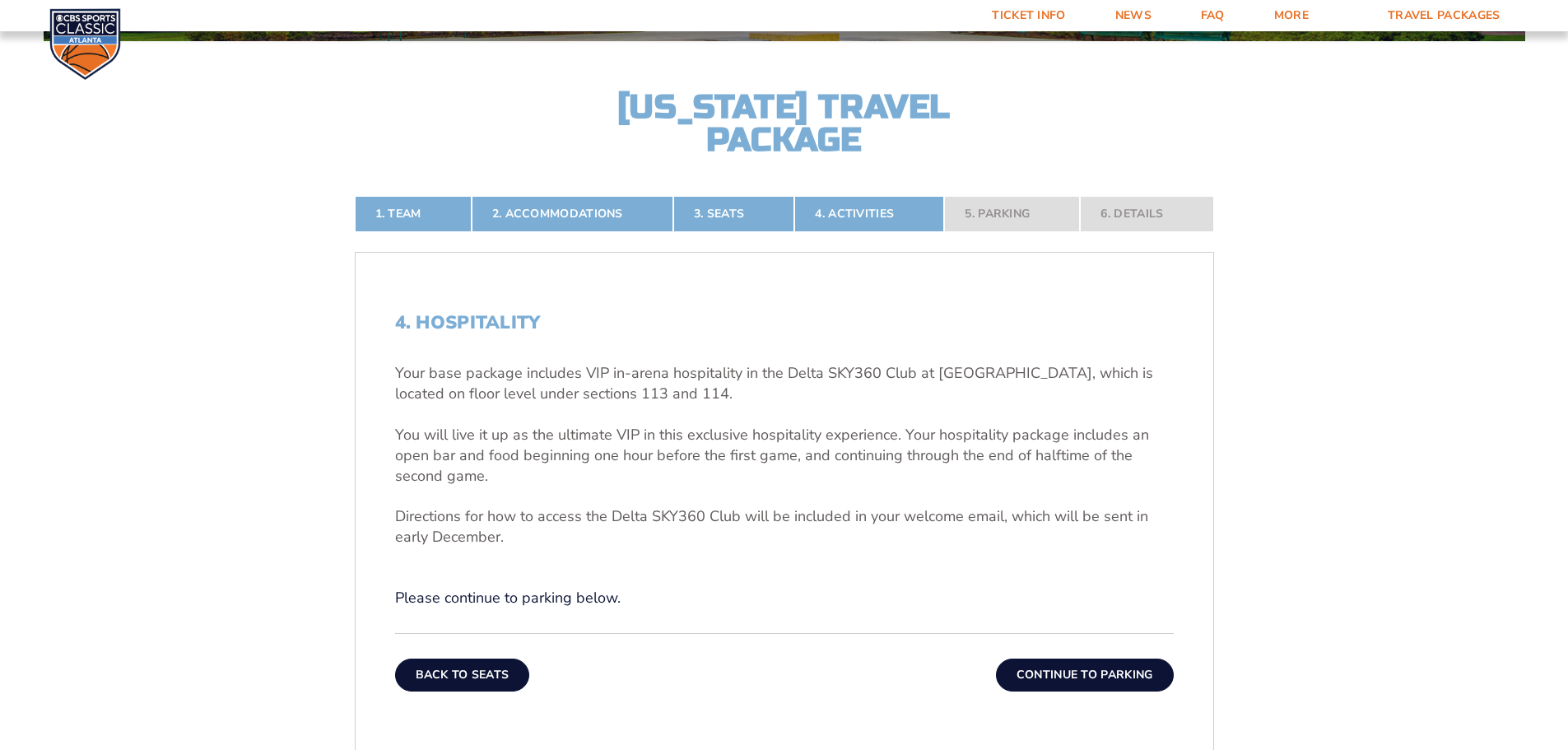
click at [479, 671] on button "Back To Seats" at bounding box center [462, 675] width 135 height 33
